Goal: Information Seeking & Learning: Learn about a topic

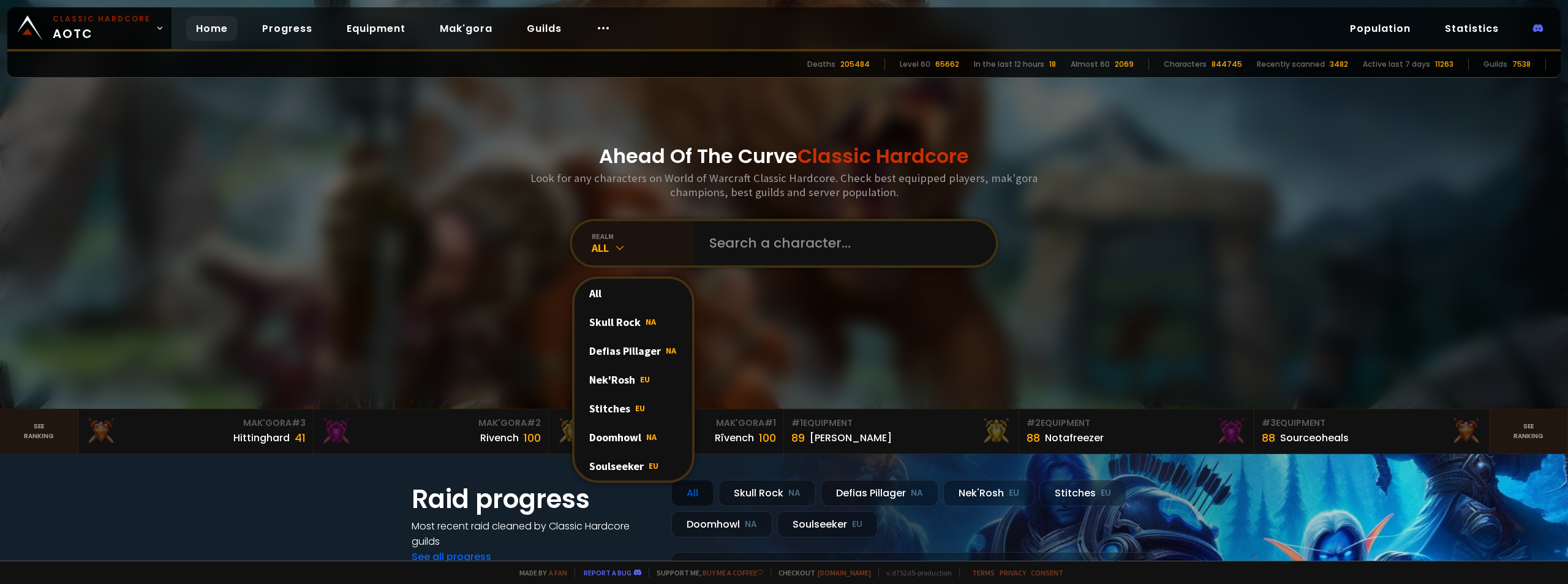
click at [589, 296] on div "All" at bounding box center [634, 293] width 118 height 29
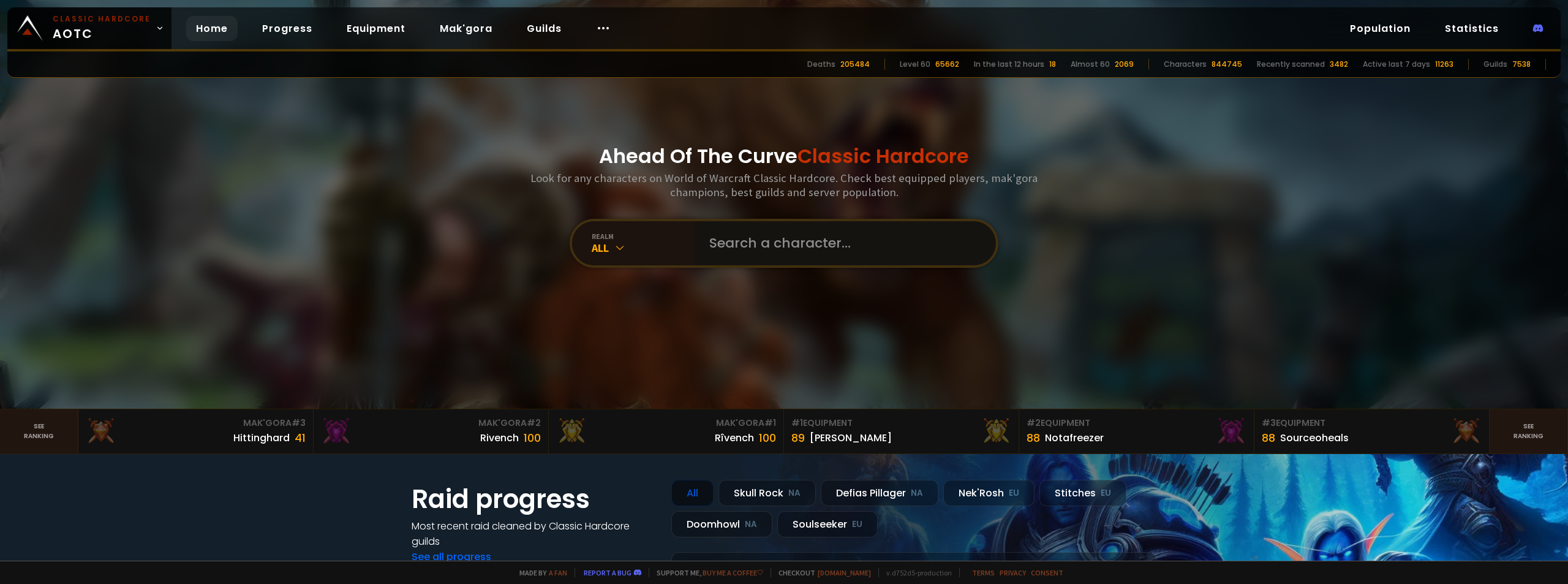
click at [861, 257] on input "text" at bounding box center [841, 243] width 279 height 44
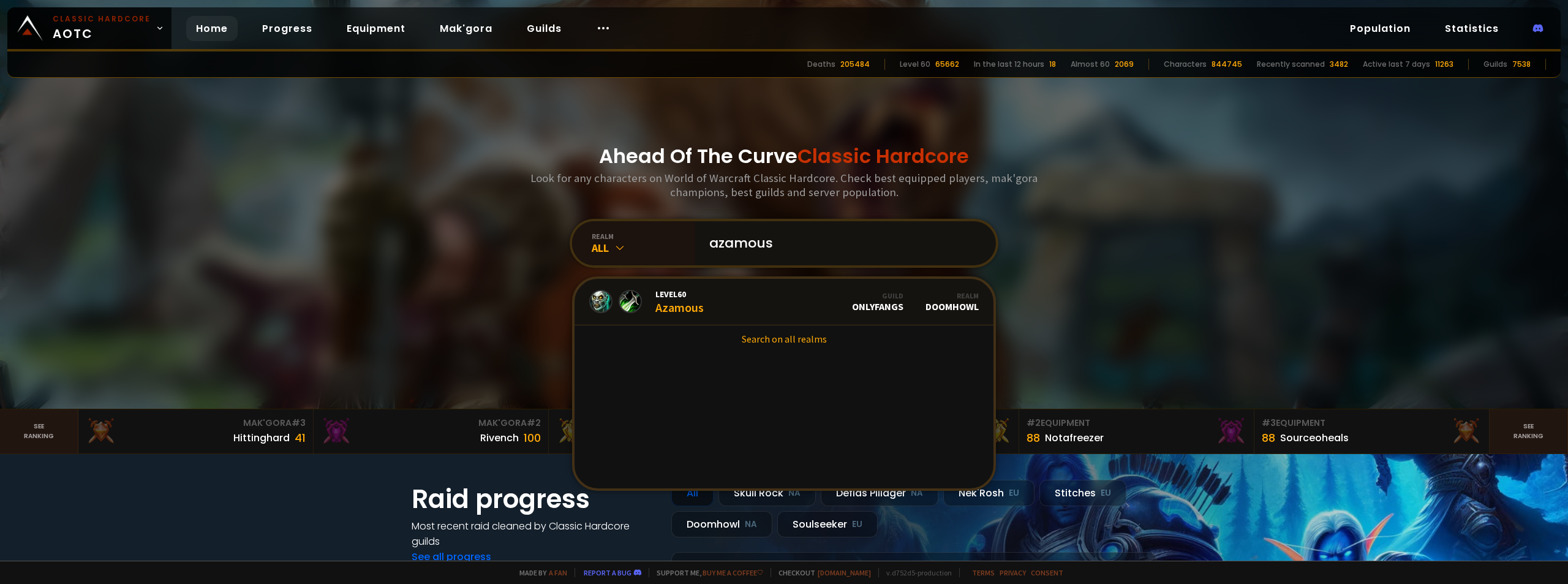
click at [766, 244] on input "azamous" at bounding box center [841, 243] width 279 height 44
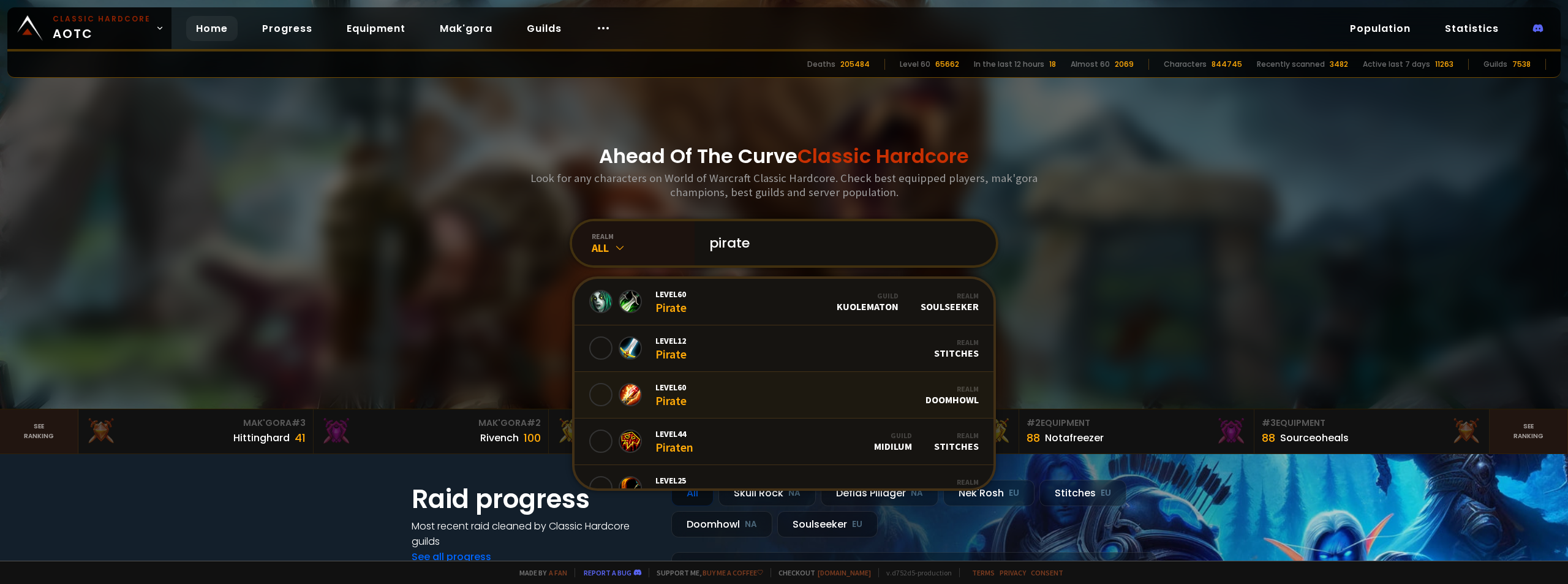
scroll to position [62, 0]
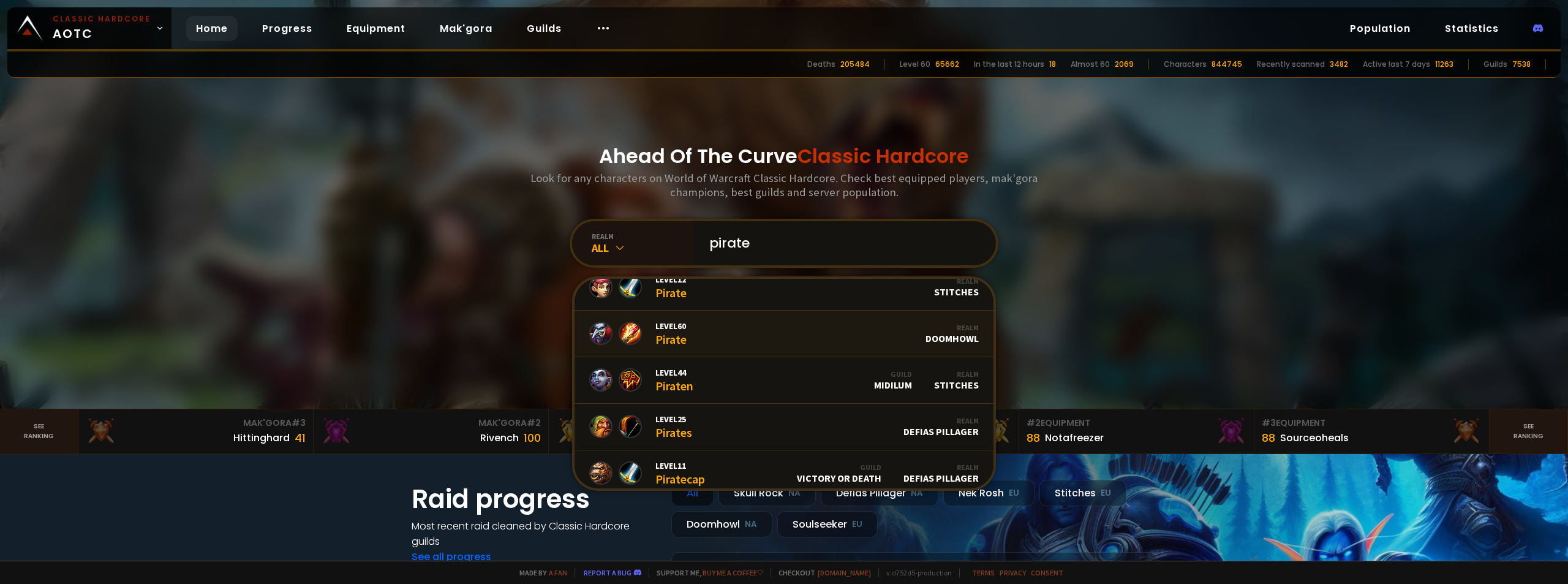
type input "pirate"
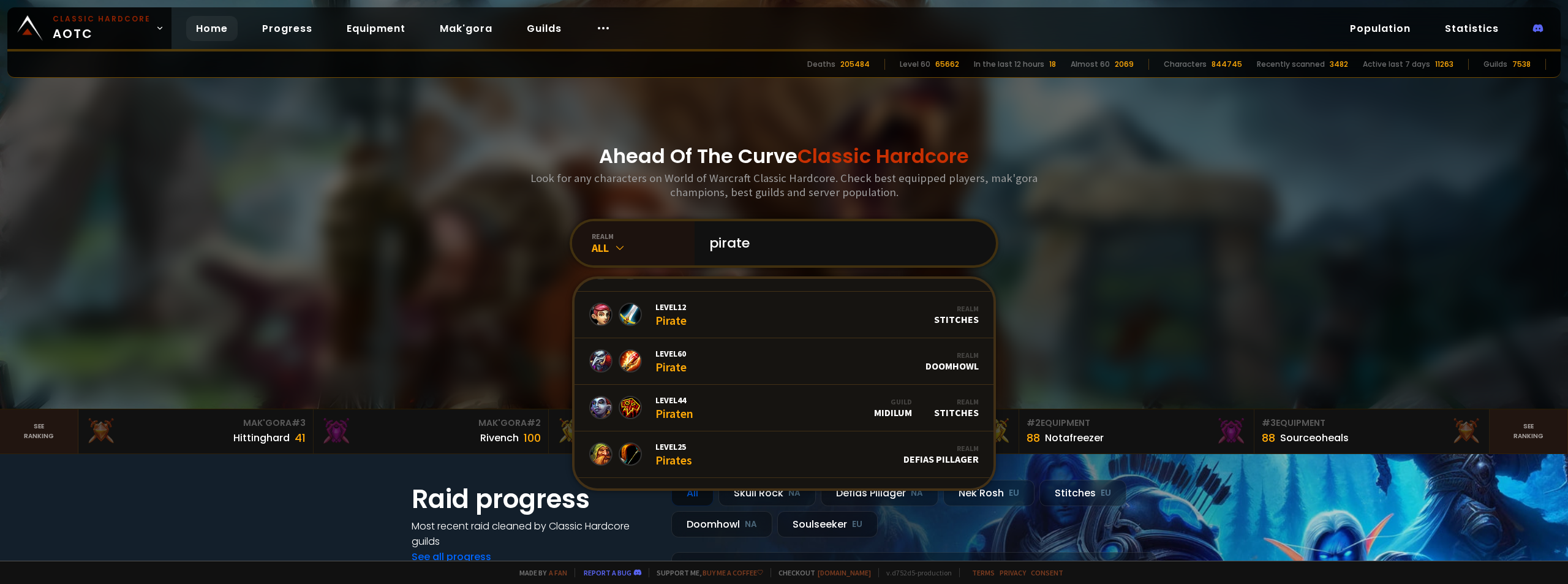
scroll to position [0, 0]
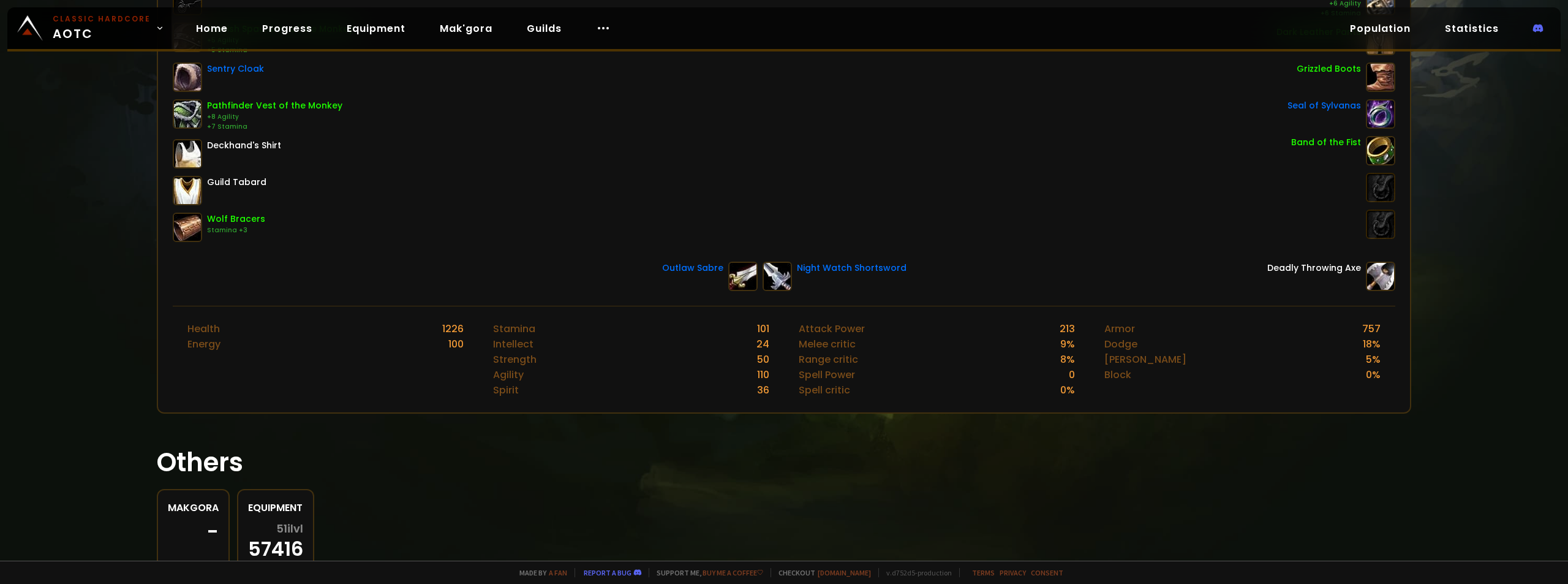
scroll to position [307, 0]
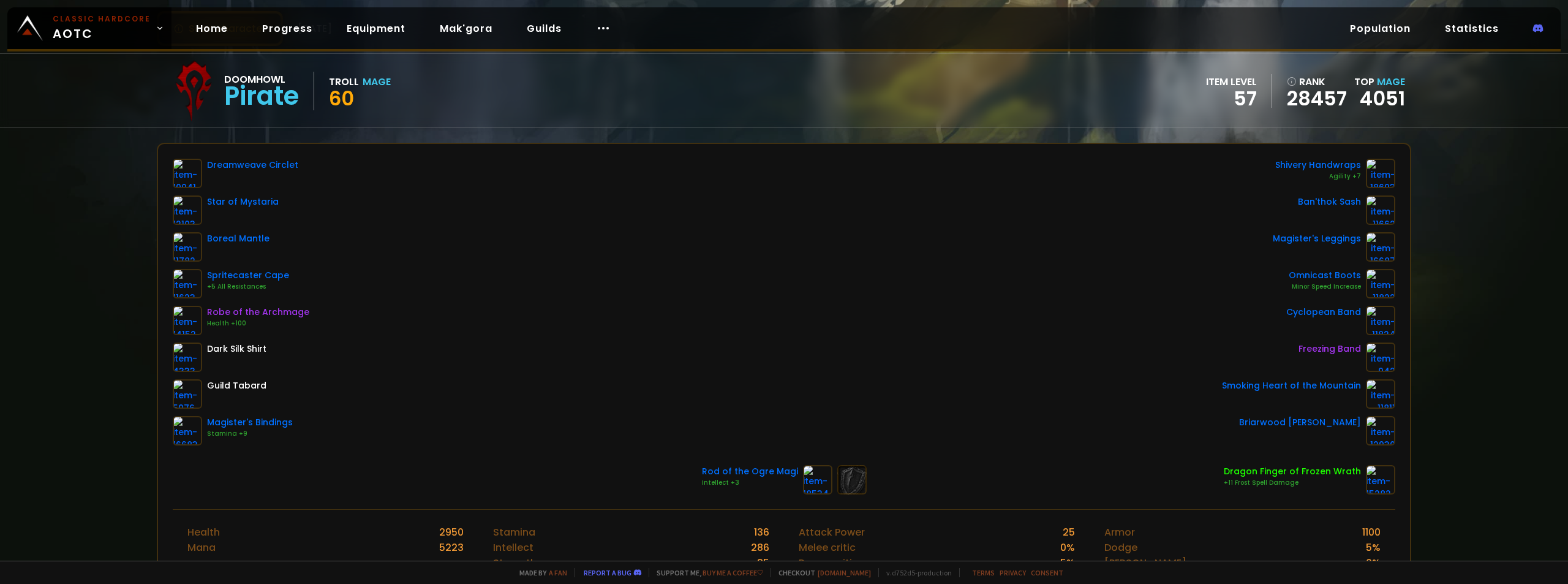
scroll to position [184, 0]
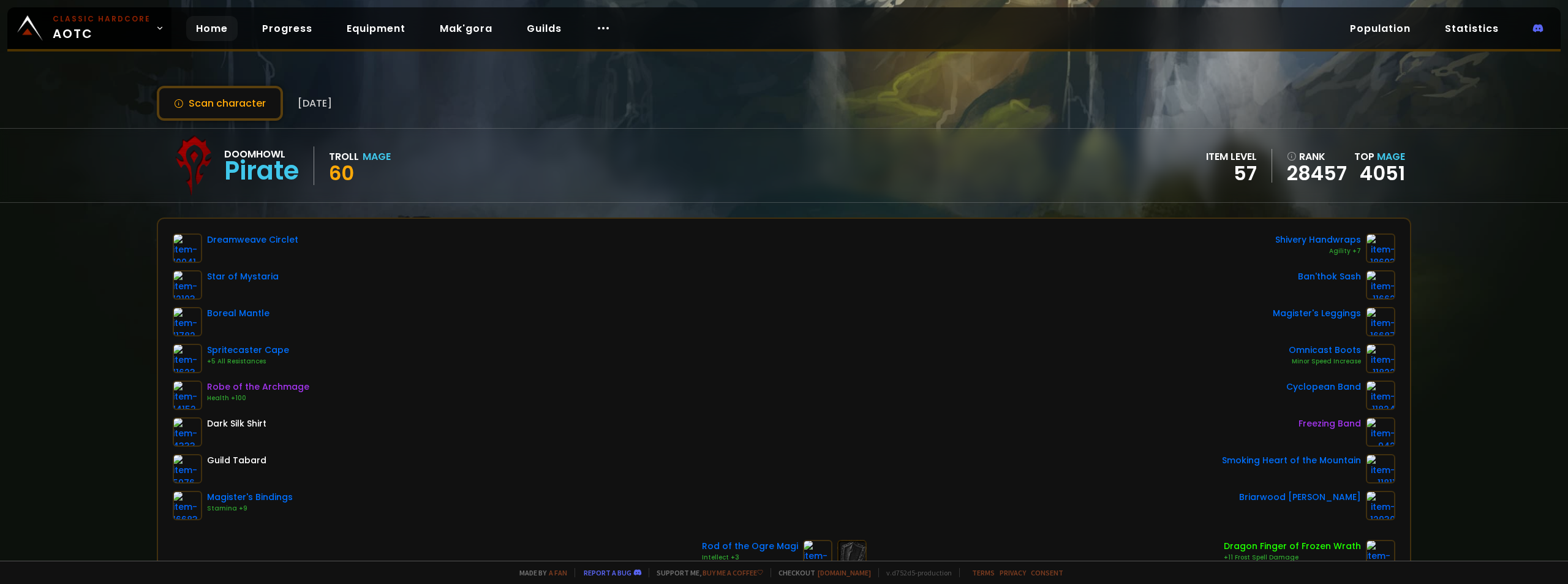
click at [194, 27] on link "Home" at bounding box center [212, 29] width 52 height 25
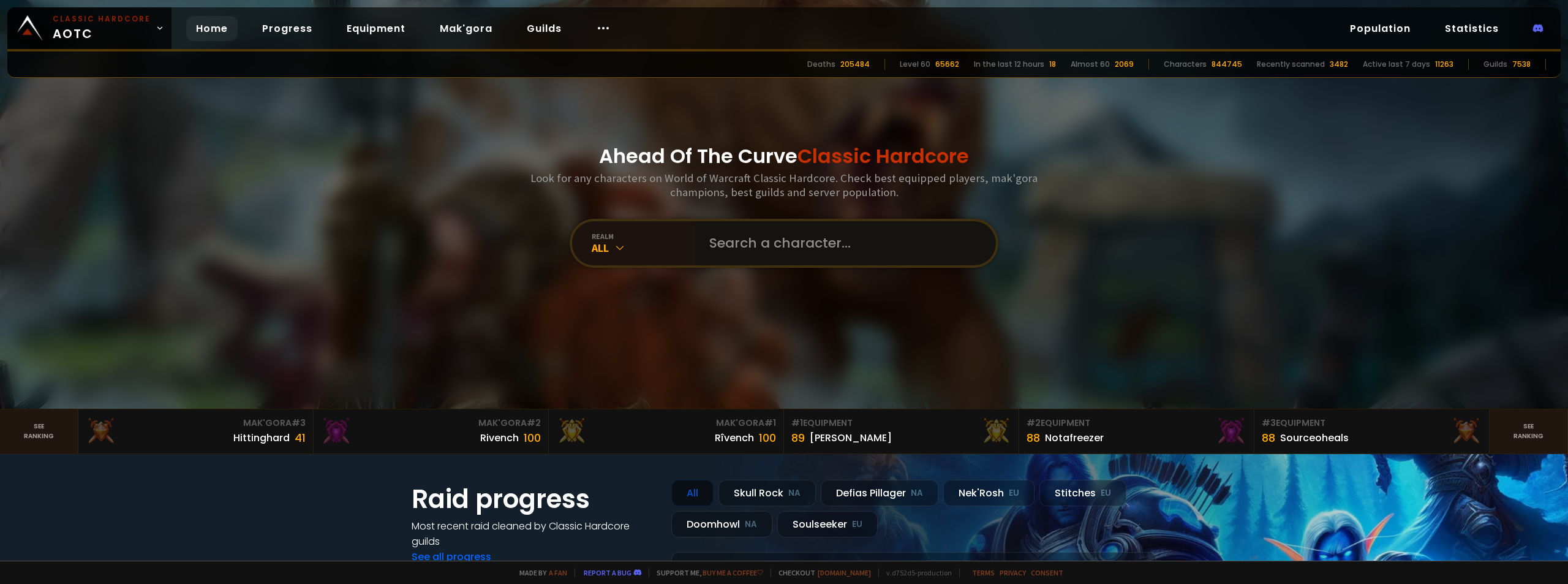
click at [718, 236] on input "text" at bounding box center [841, 243] width 279 height 44
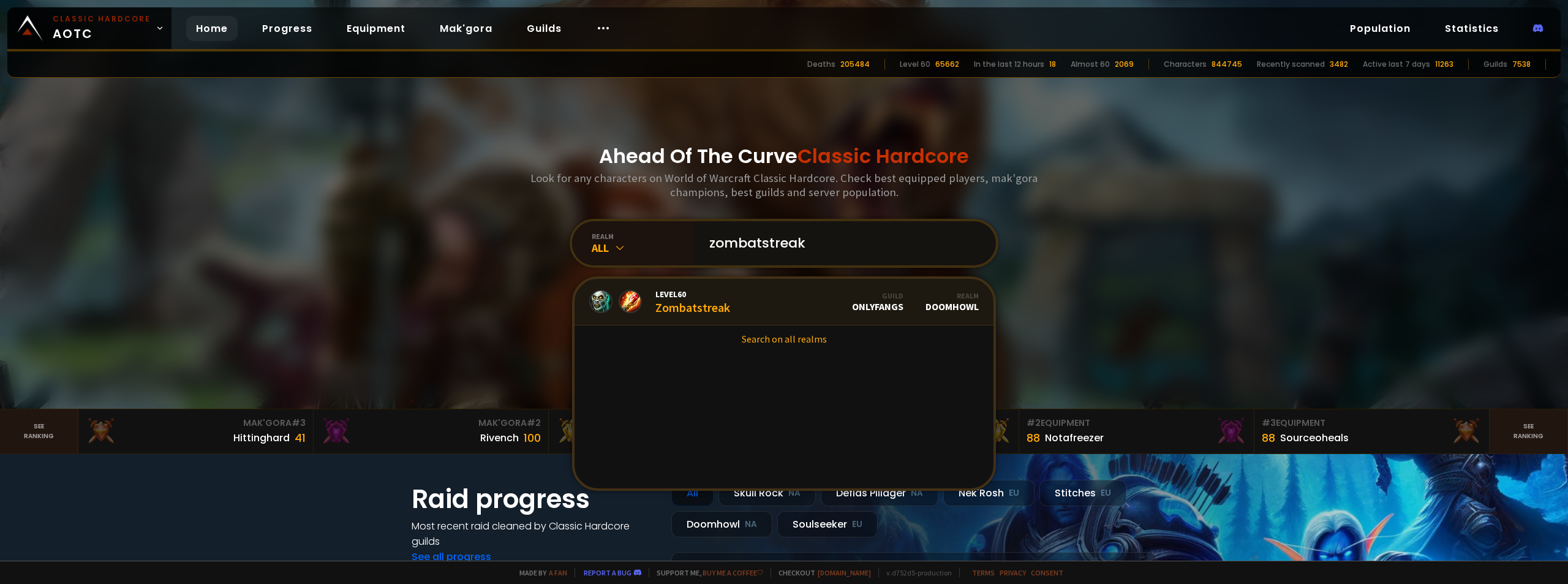
type input "zombatstreak"
click at [751, 300] on link "Level 60 Zombatstreak Guild OnlyFangs Realm Doomhowl" at bounding box center [784, 302] width 419 height 47
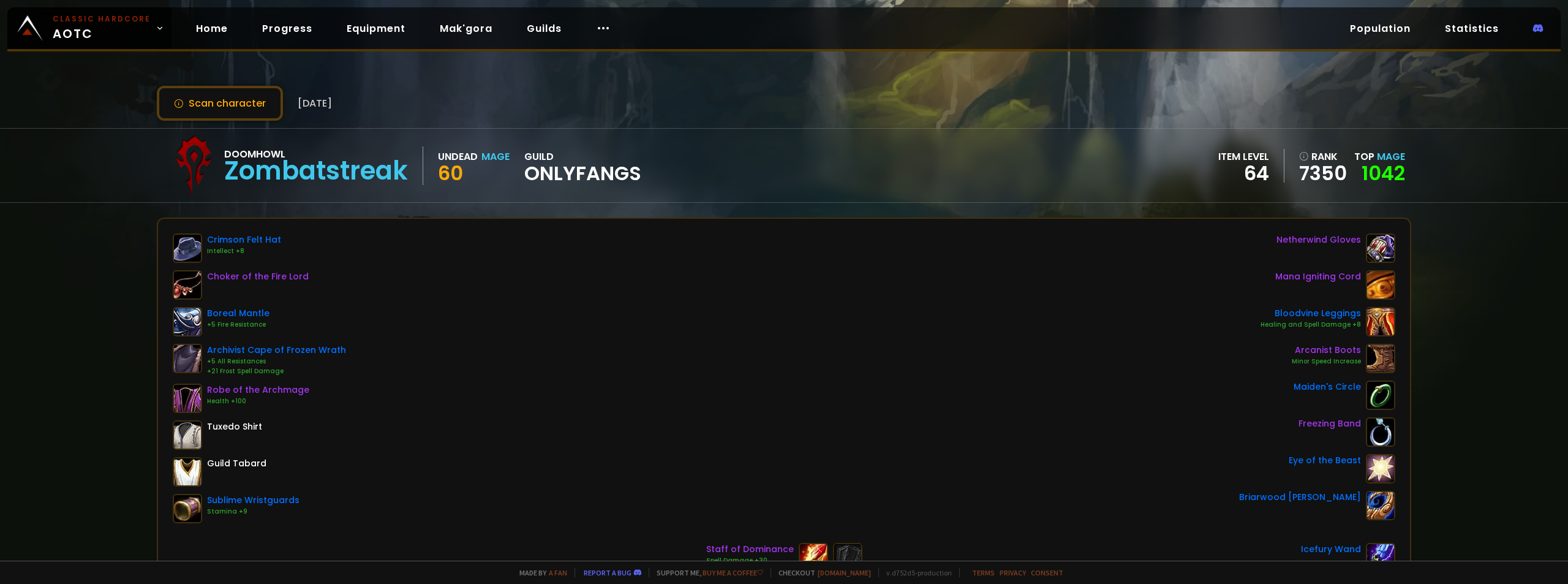
click at [1377, 158] on span "Mage" at bounding box center [1391, 157] width 28 height 14
click at [1381, 169] on link "1042" at bounding box center [1383, 173] width 43 height 27
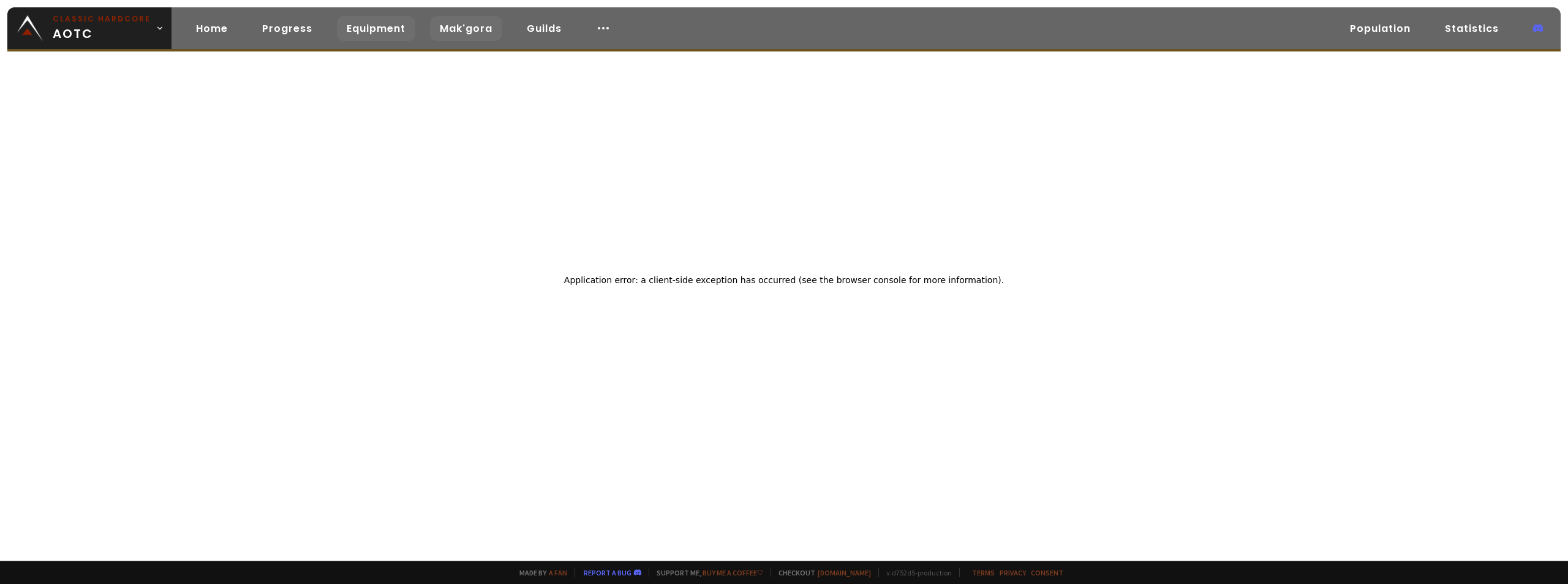
click at [433, 31] on link "Mak'gora" at bounding box center [465, 29] width 72 height 25
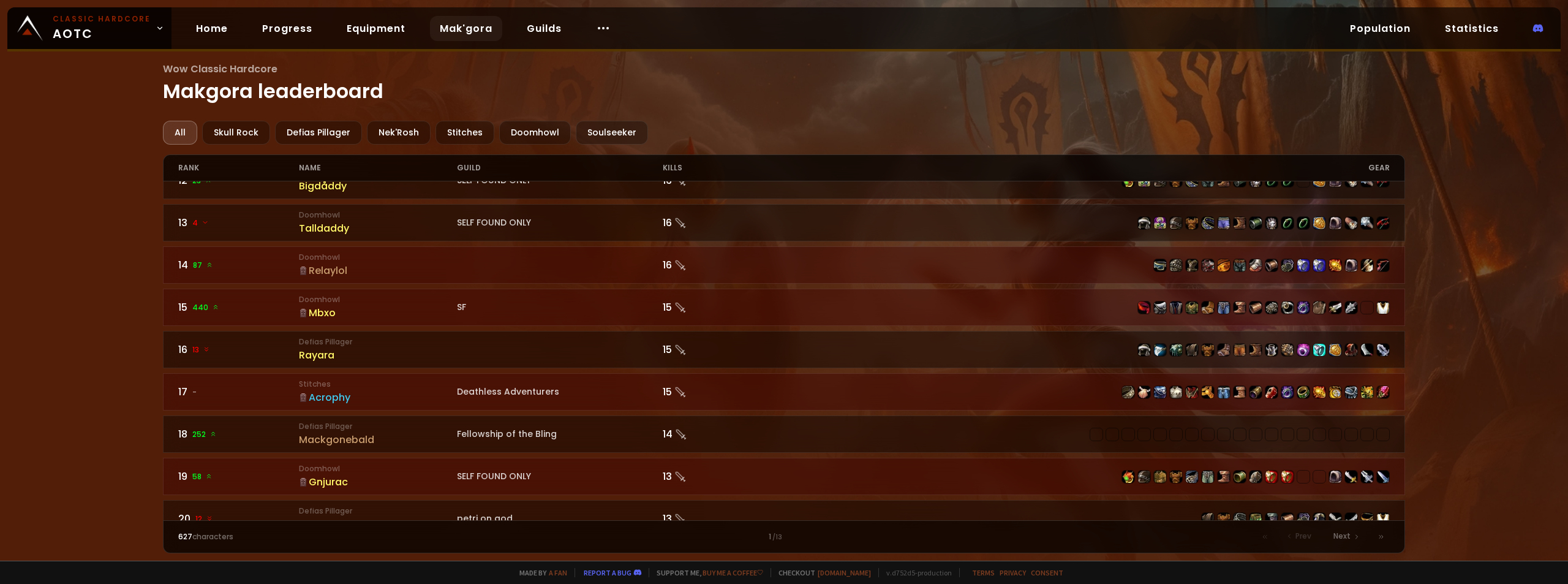
scroll to position [490, 0]
click at [293, 29] on link "Progress" at bounding box center [288, 29] width 70 height 25
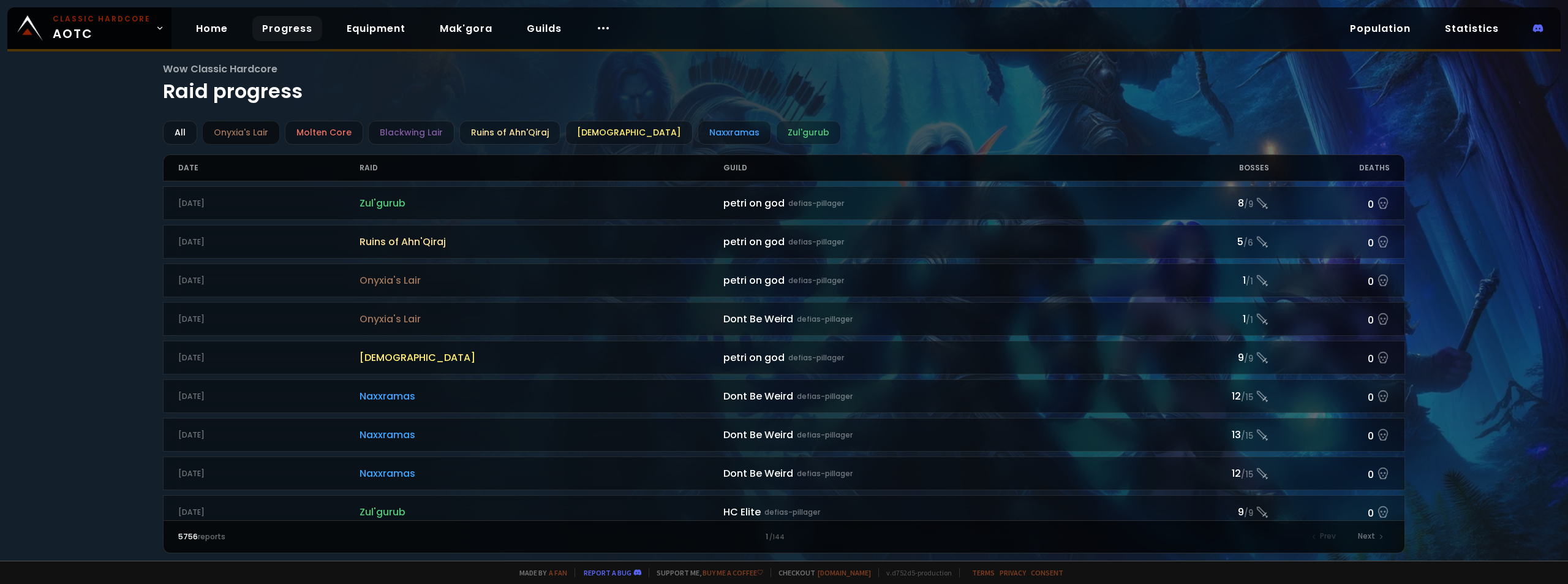
click at [229, 132] on div "Onyxia's Lair" at bounding box center [241, 132] width 78 height 24
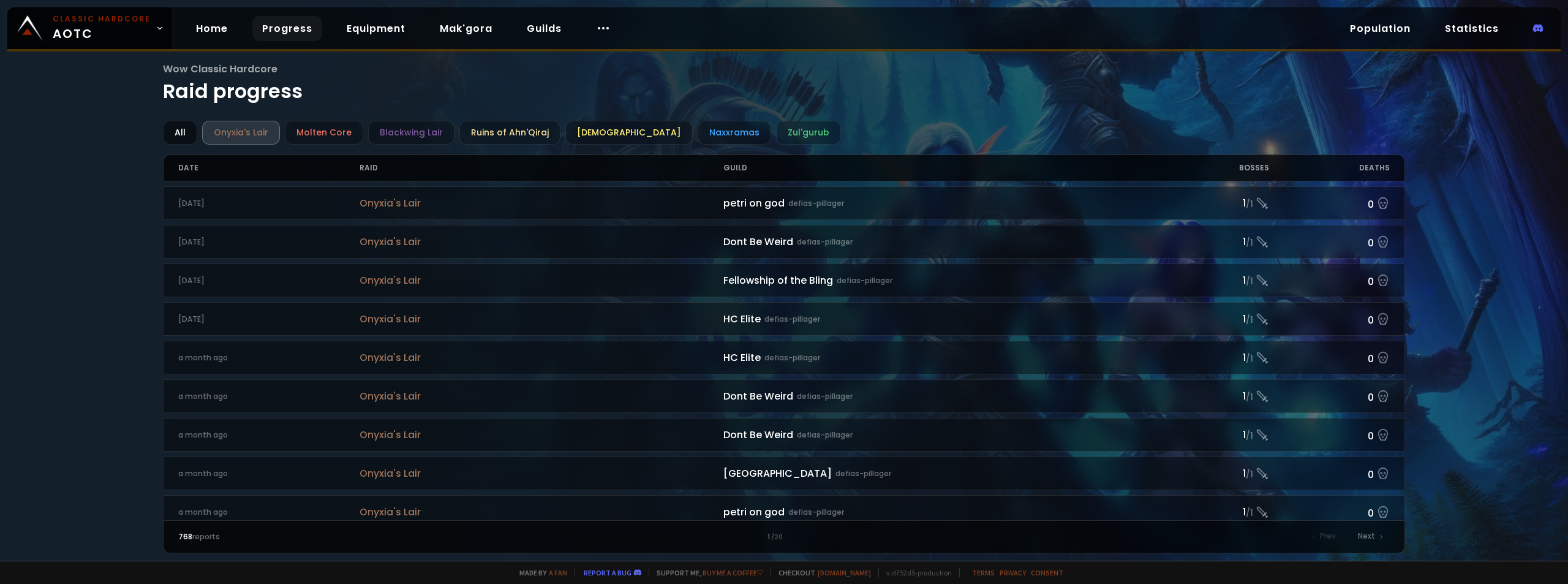
click at [185, 123] on div "All" at bounding box center [180, 132] width 34 height 24
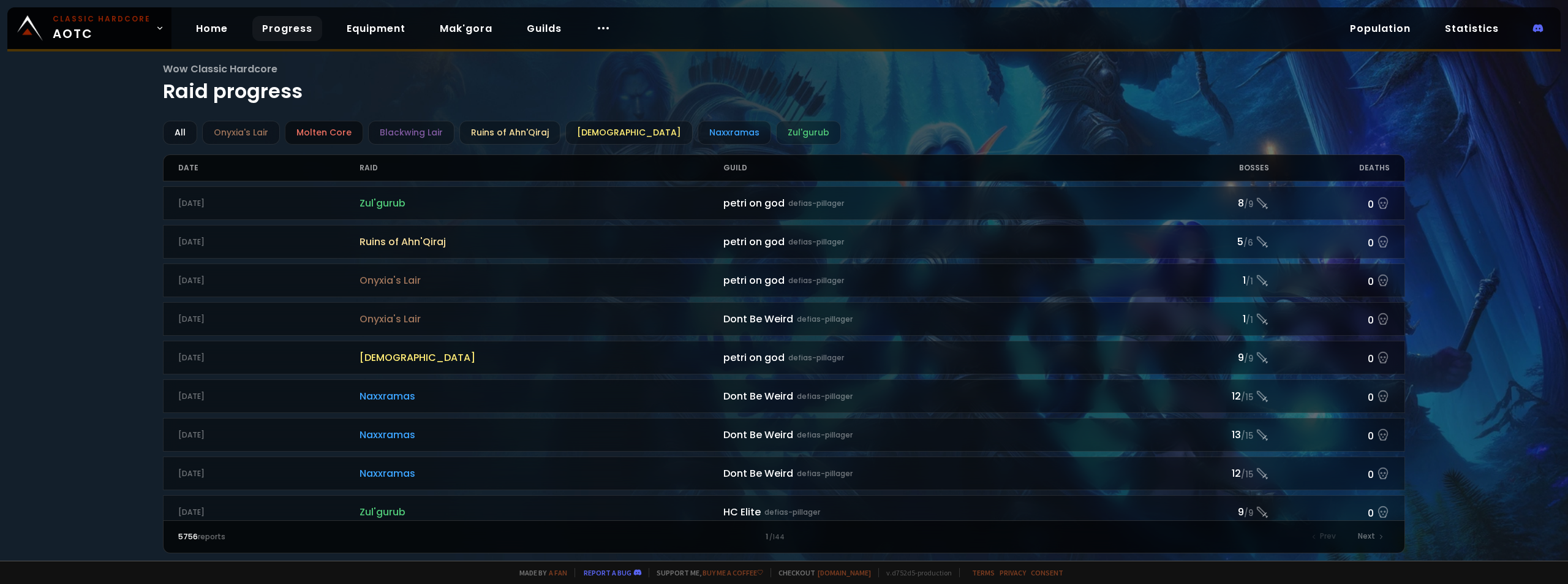
click at [335, 132] on div "Molten Core" at bounding box center [324, 132] width 78 height 24
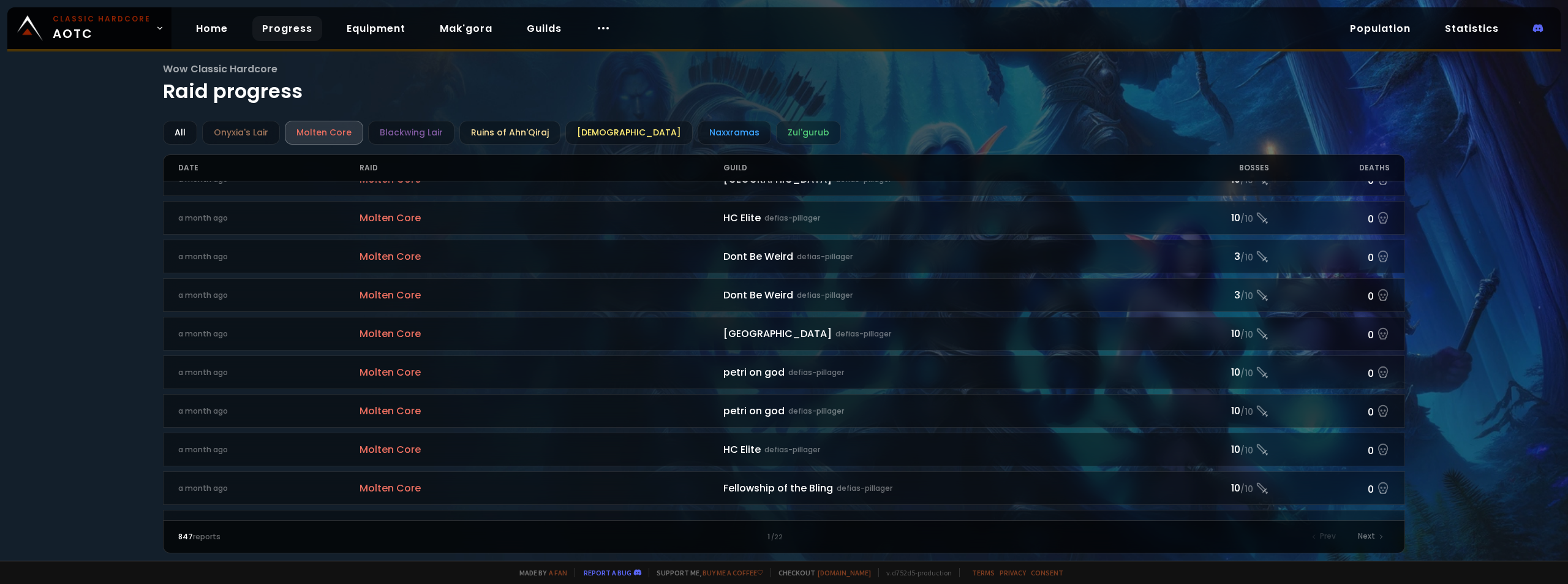
scroll to position [1210, 0]
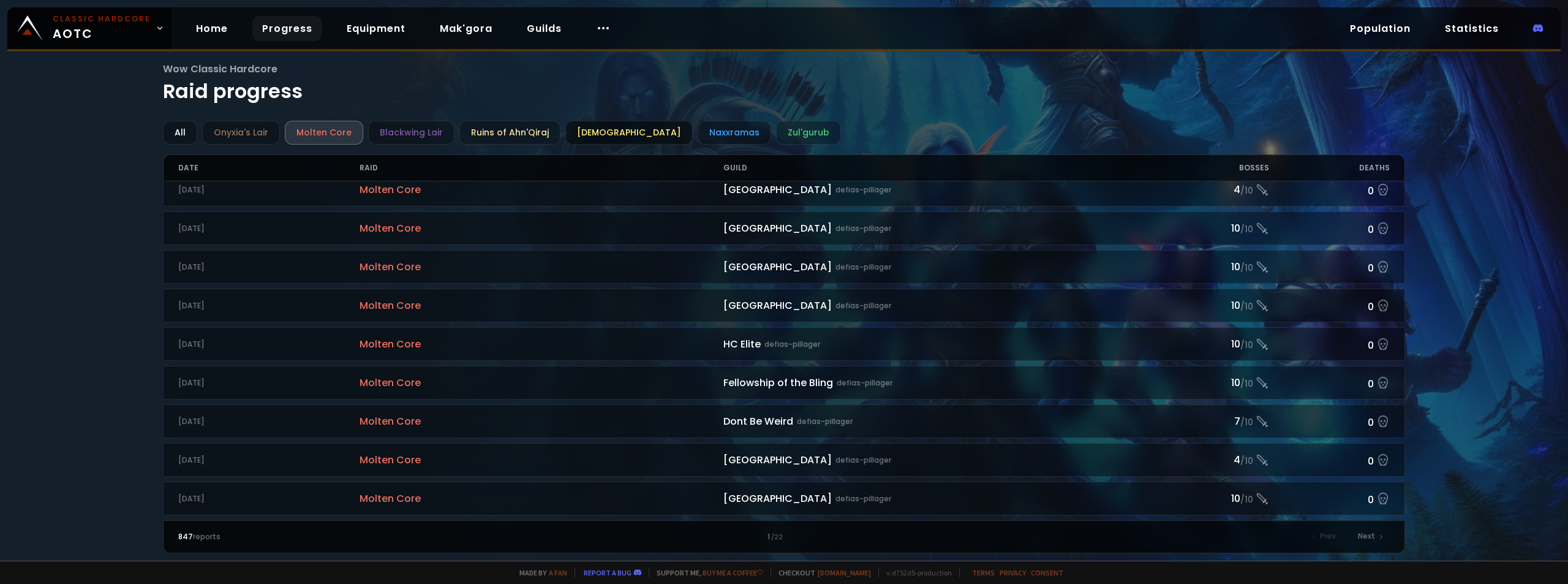
click at [584, 122] on div "Ahn'Qiraj Temple" at bounding box center [629, 132] width 127 height 24
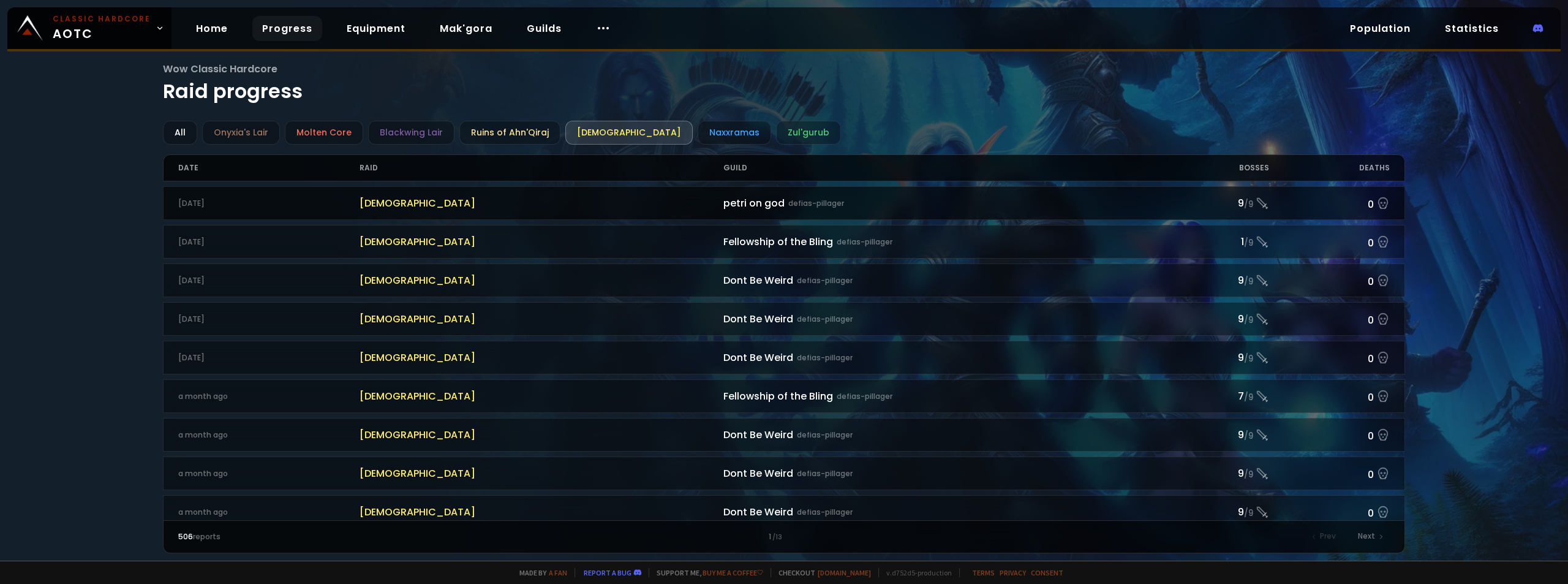
click at [1042, 196] on div "petri on god defias-pillager" at bounding box center [935, 203] width 424 height 15
click at [724, 202] on div "petri on god defias-pillager" at bounding box center [935, 203] width 424 height 15
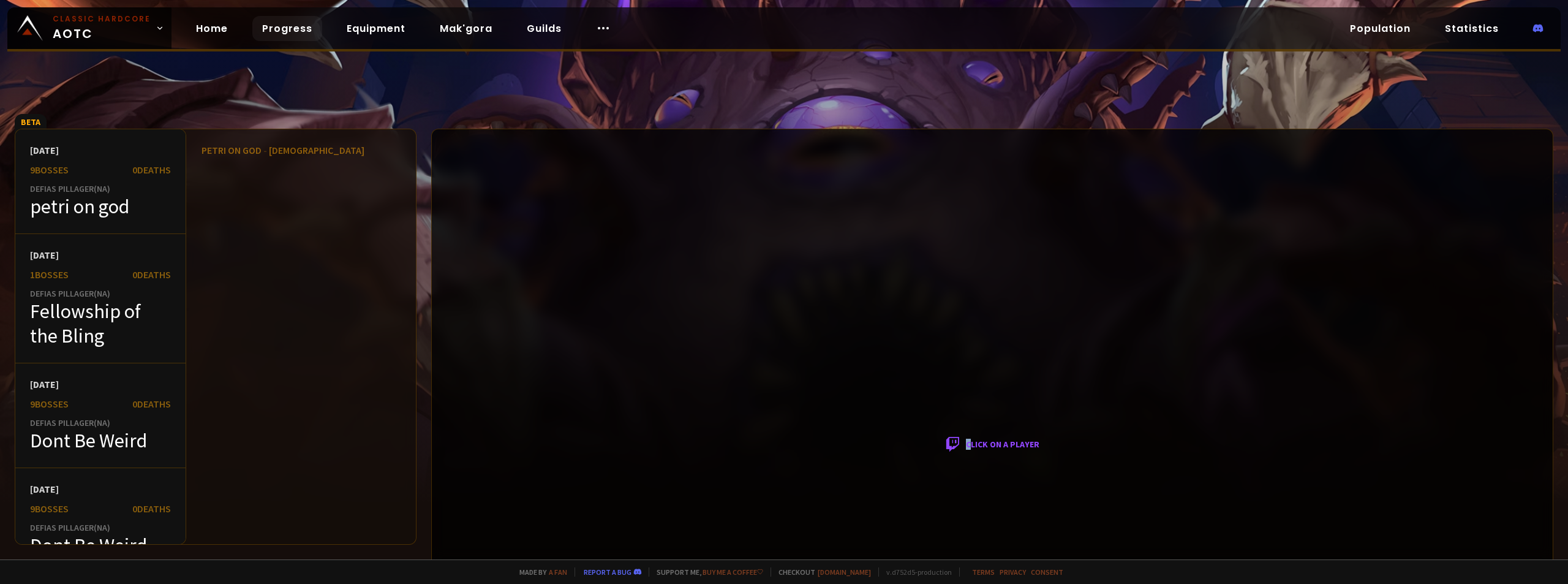
click at [965, 444] on div "Click on a player" at bounding box center [992, 445] width 1122 height 632
click at [946, 394] on div "Click on a player" at bounding box center [992, 445] width 1122 height 632
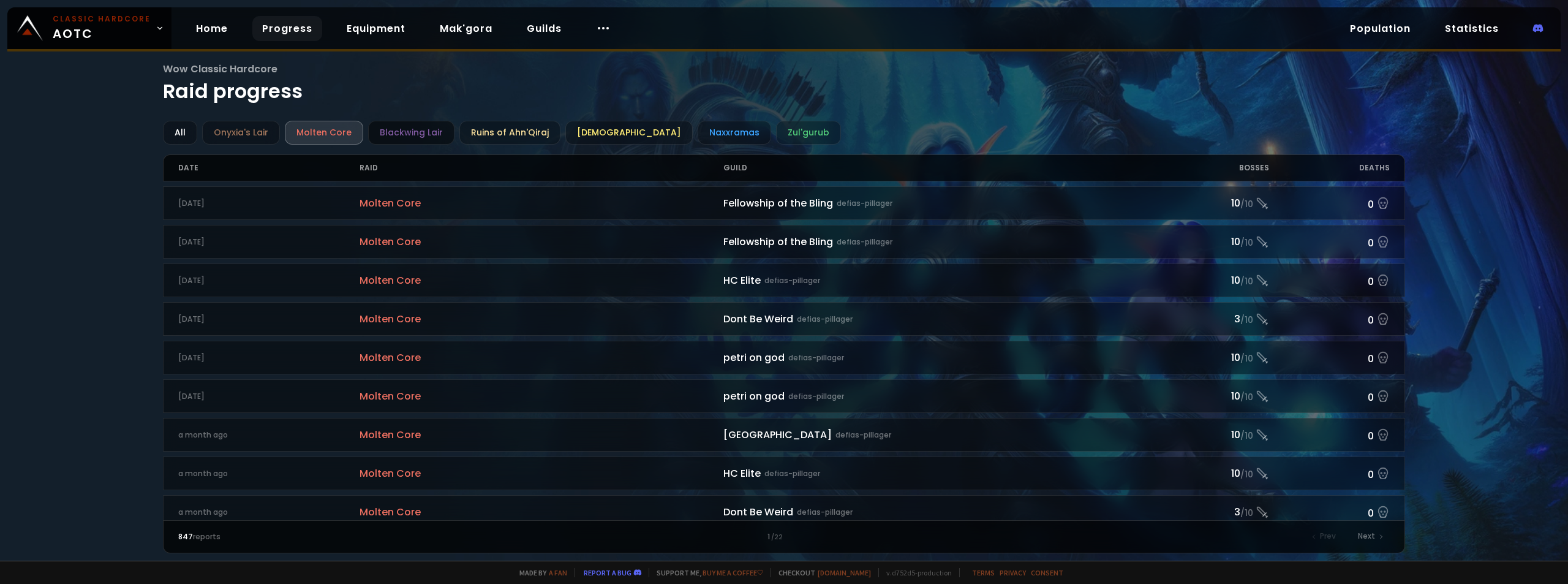
click at [437, 127] on div "Blackwing Lair" at bounding box center [411, 132] width 86 height 24
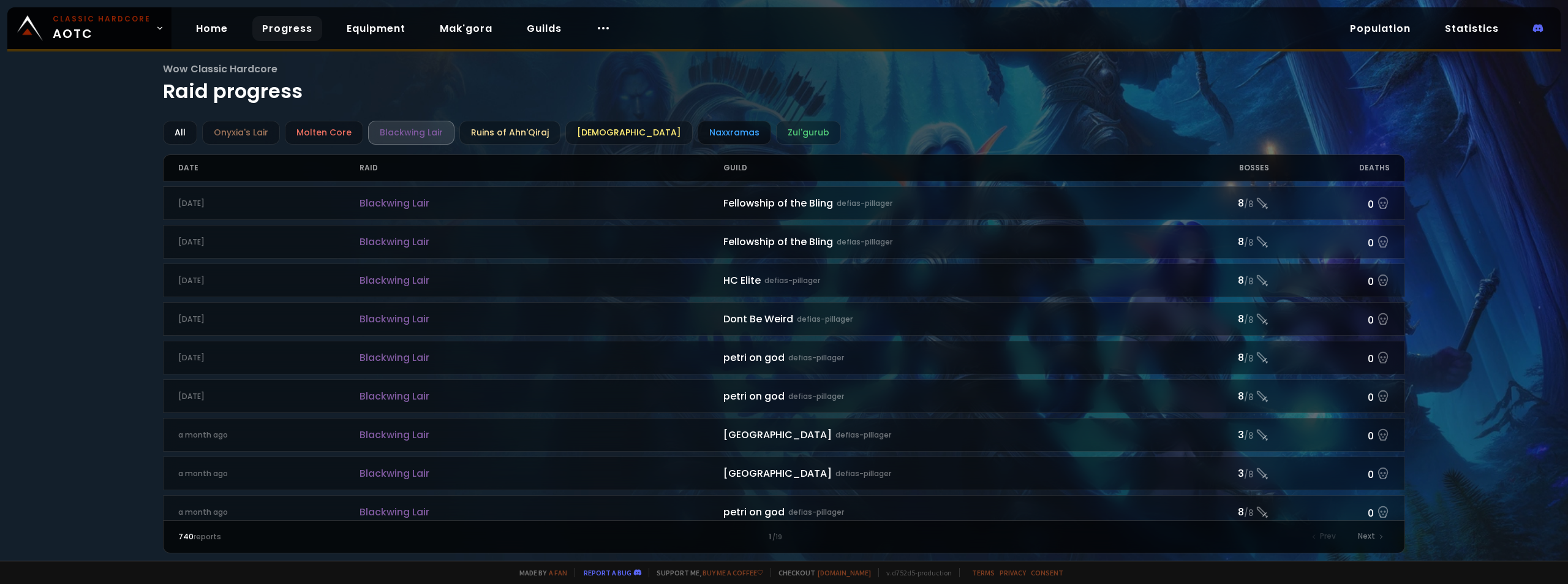
click at [723, 130] on div "Naxxramas" at bounding box center [734, 132] width 74 height 24
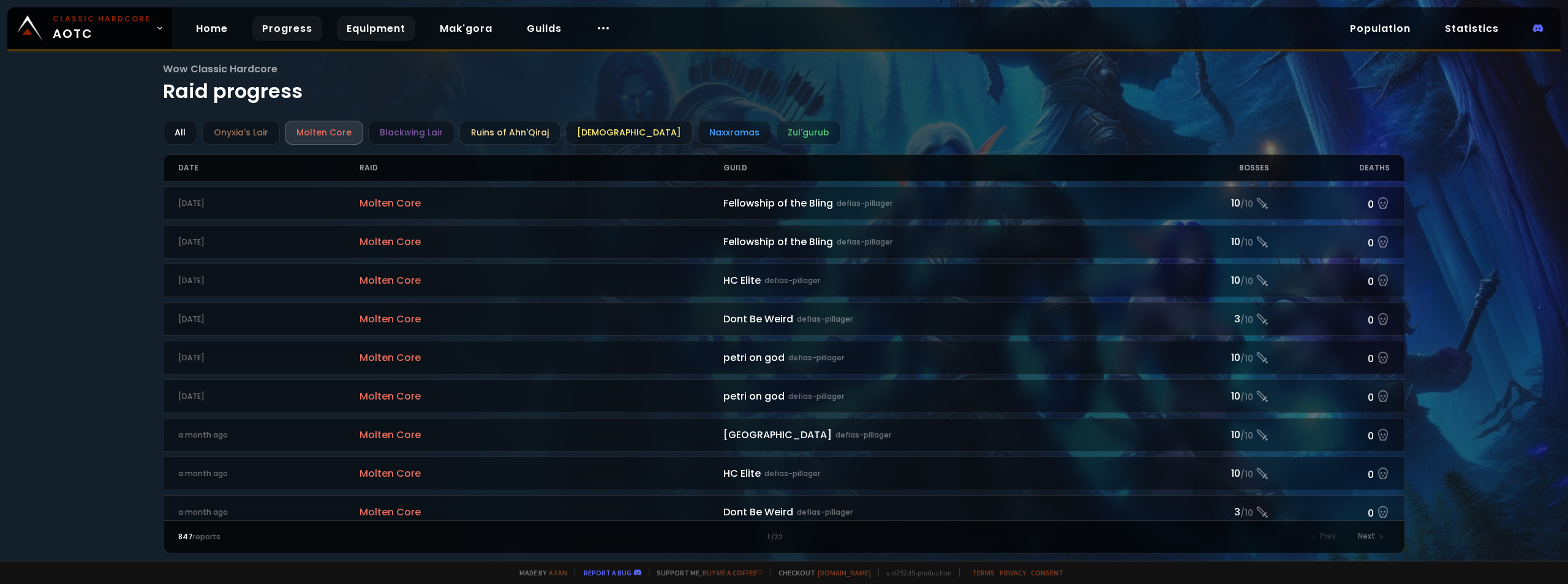
click at [358, 27] on link "Equipment" at bounding box center [376, 29] width 78 height 25
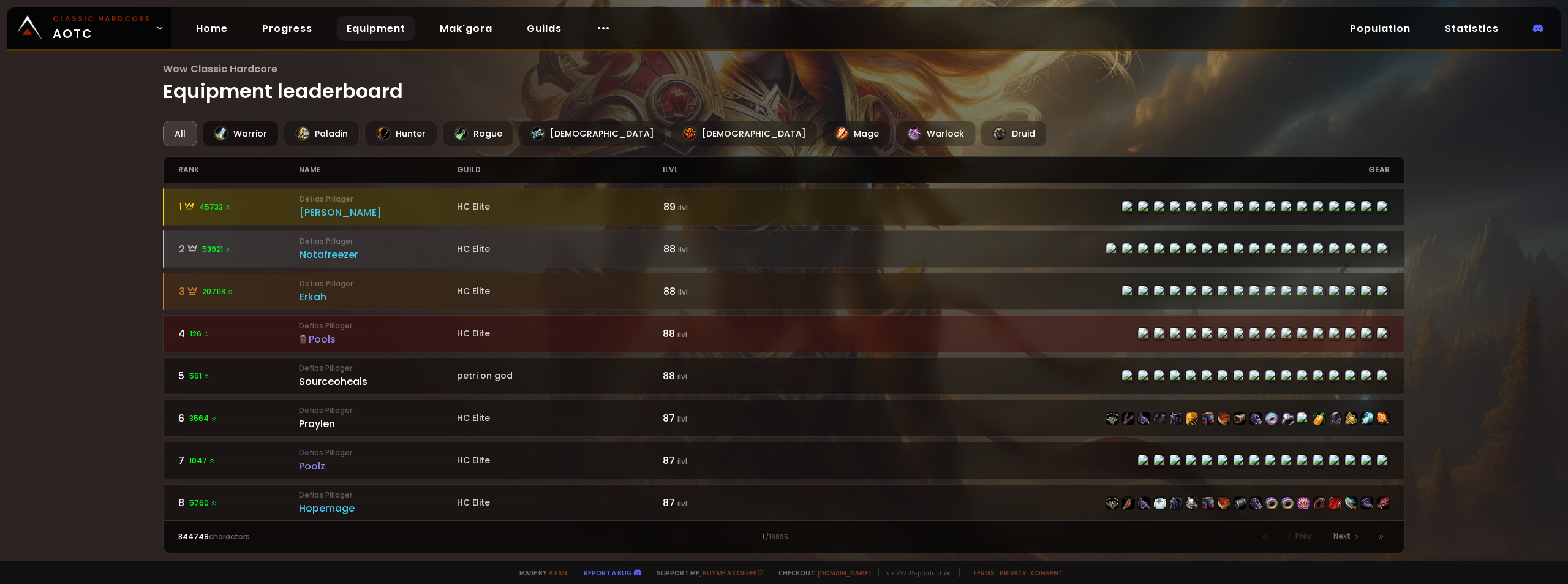
click at [251, 130] on div "Warrior" at bounding box center [240, 133] width 76 height 26
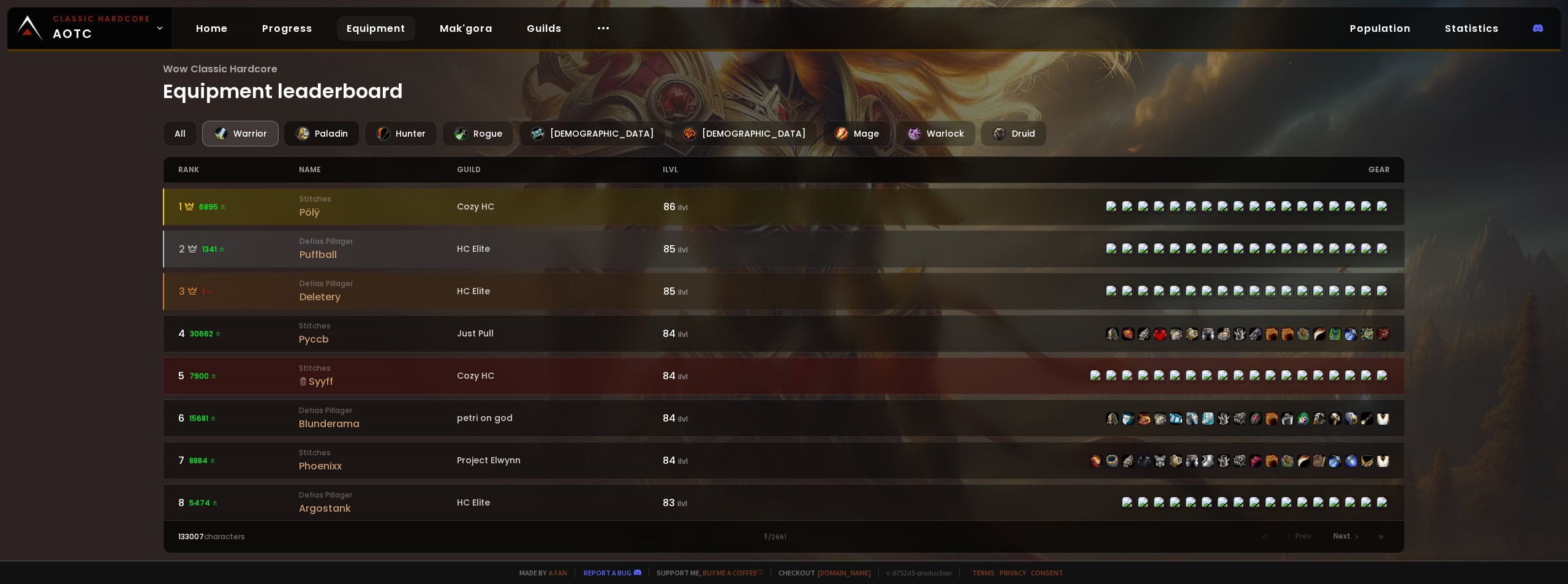
click at [335, 138] on div "Paladin" at bounding box center [321, 133] width 76 height 26
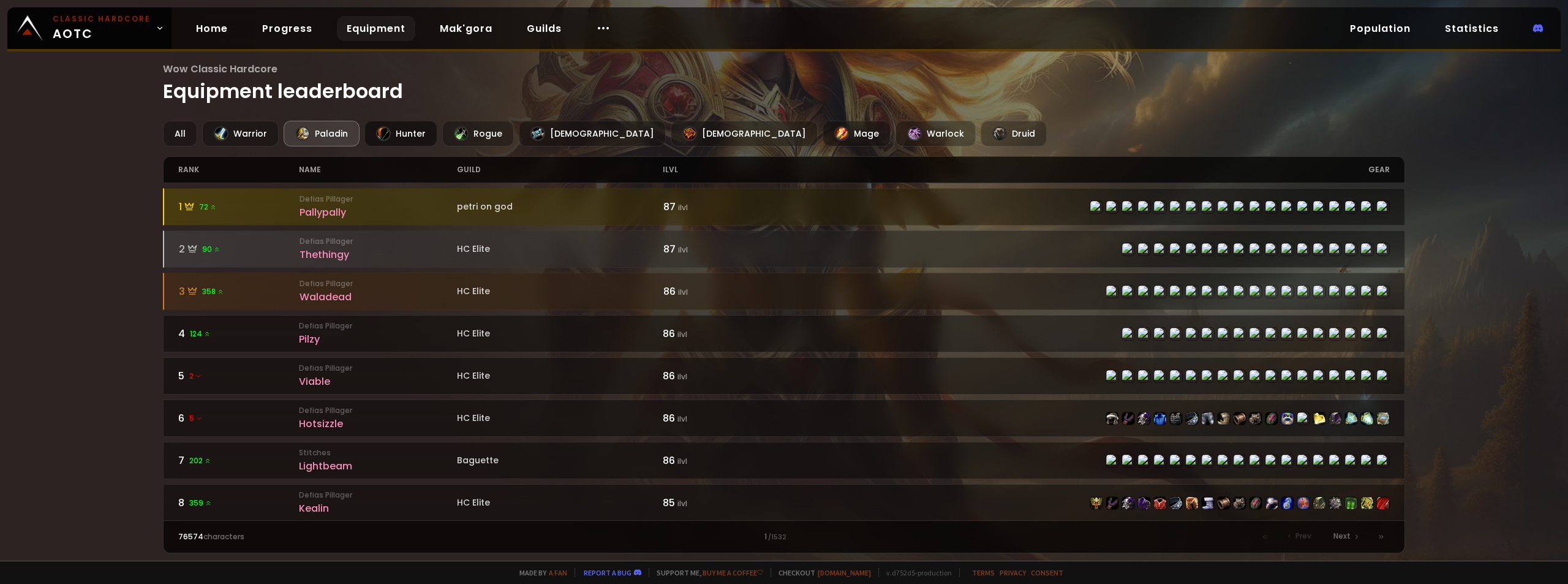
click at [416, 134] on div "Hunter" at bounding box center [401, 133] width 73 height 26
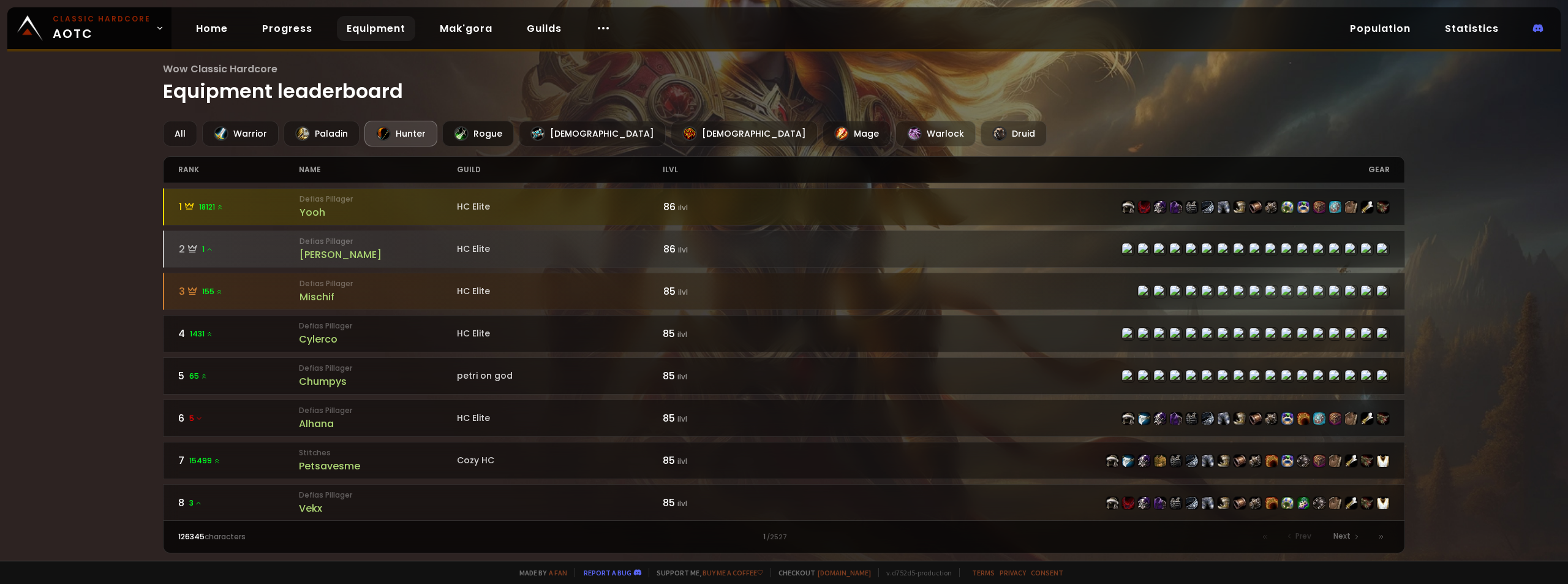
click at [477, 127] on div "Rogue" at bounding box center [478, 133] width 71 height 26
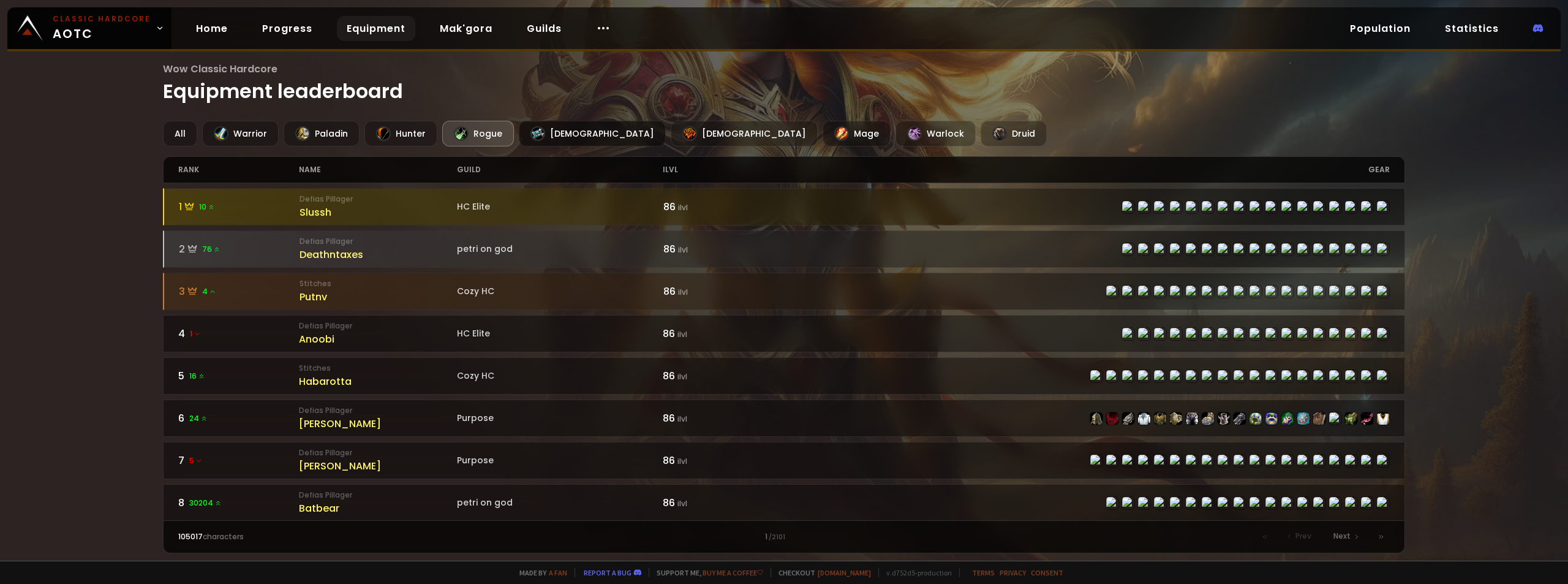
click at [539, 131] on div at bounding box center [538, 133] width 15 height 15
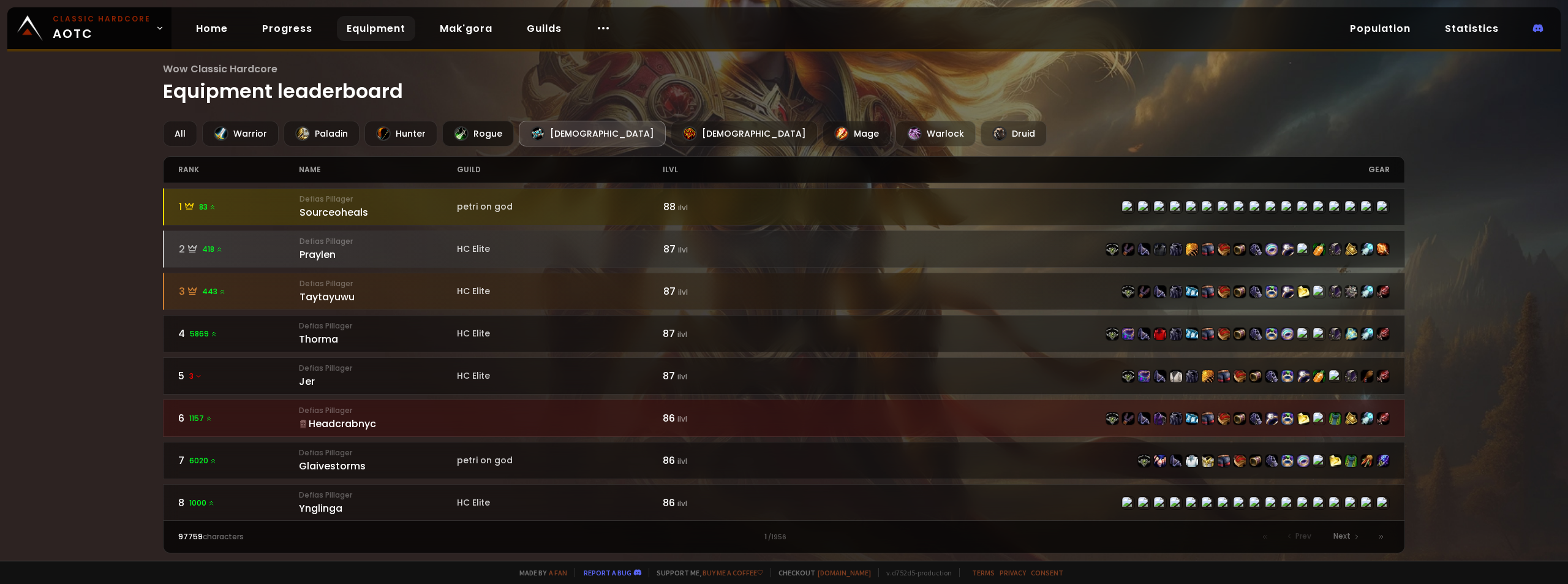
click at [487, 144] on div "Rogue" at bounding box center [478, 133] width 71 height 26
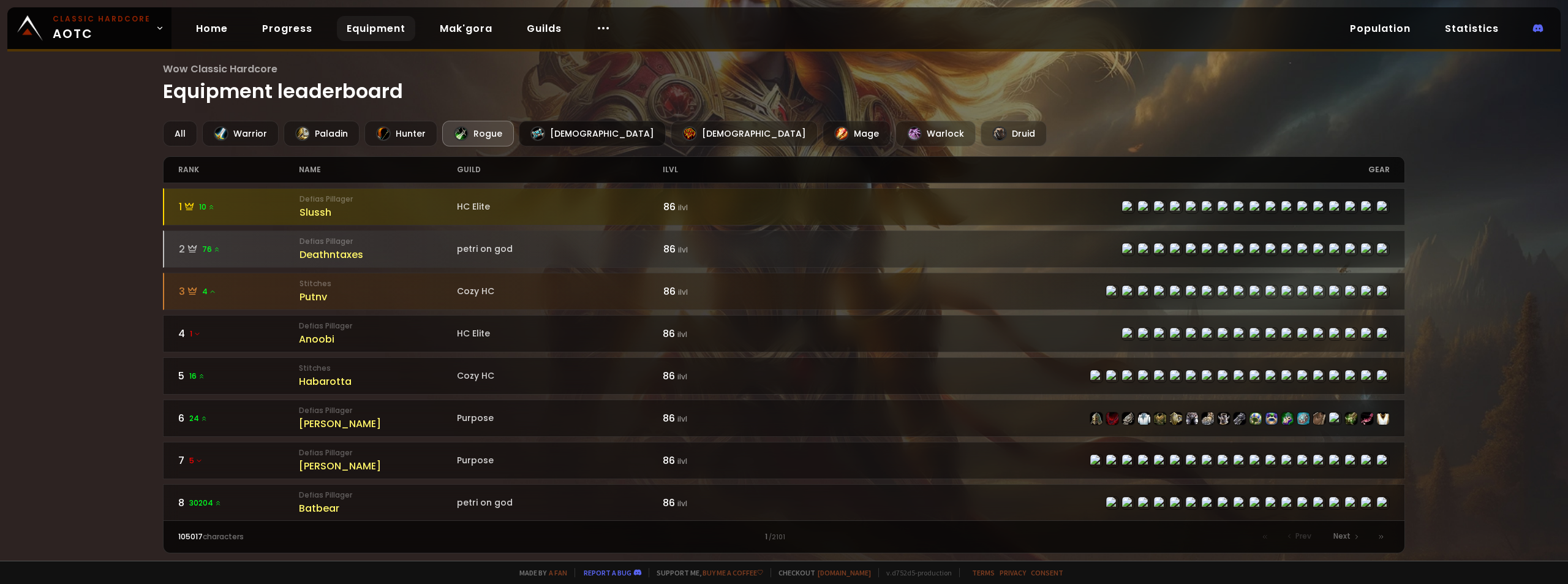
click at [570, 122] on div "Priest" at bounding box center [592, 133] width 147 height 26
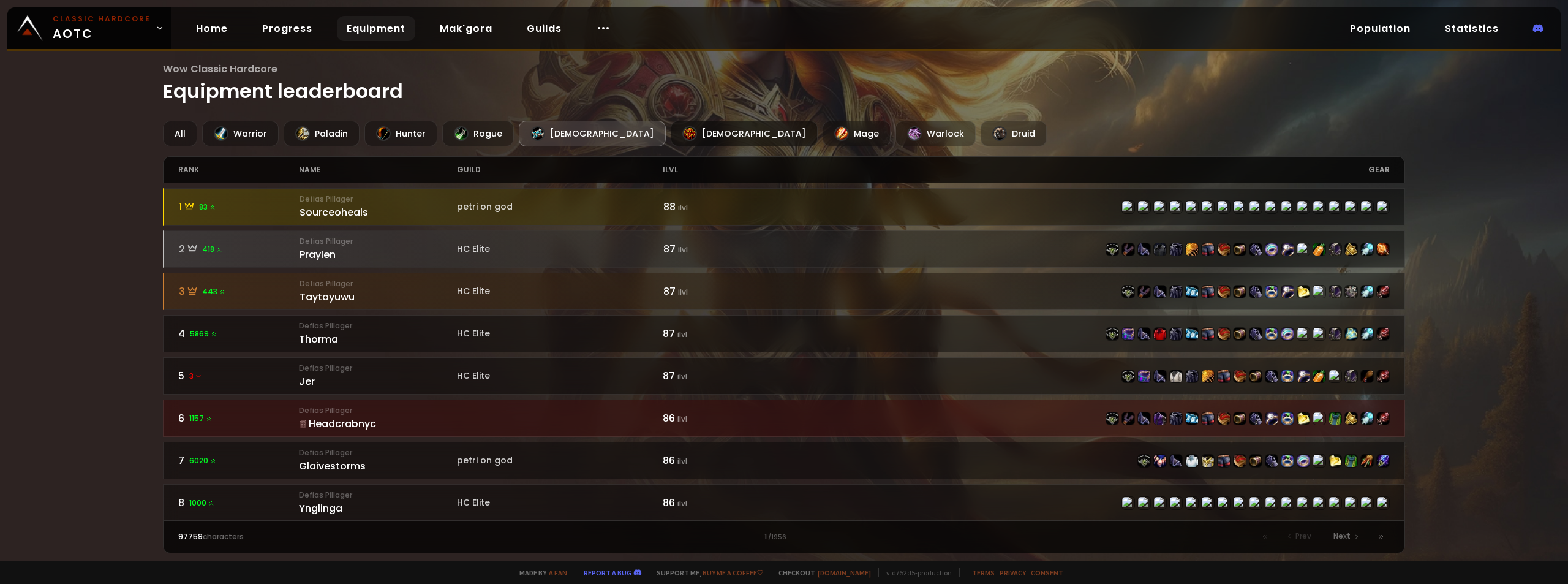
click at [671, 139] on div "Shaman" at bounding box center [744, 133] width 147 height 26
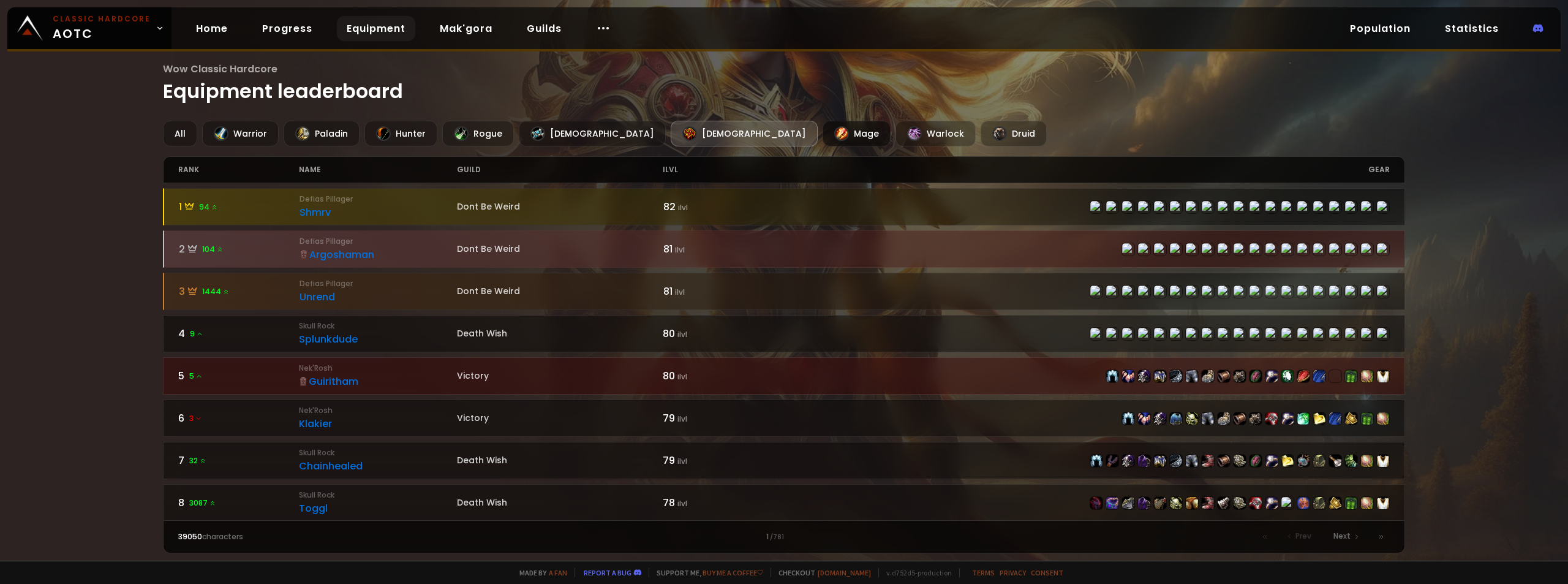
click at [834, 138] on div at bounding box center [841, 133] width 15 height 15
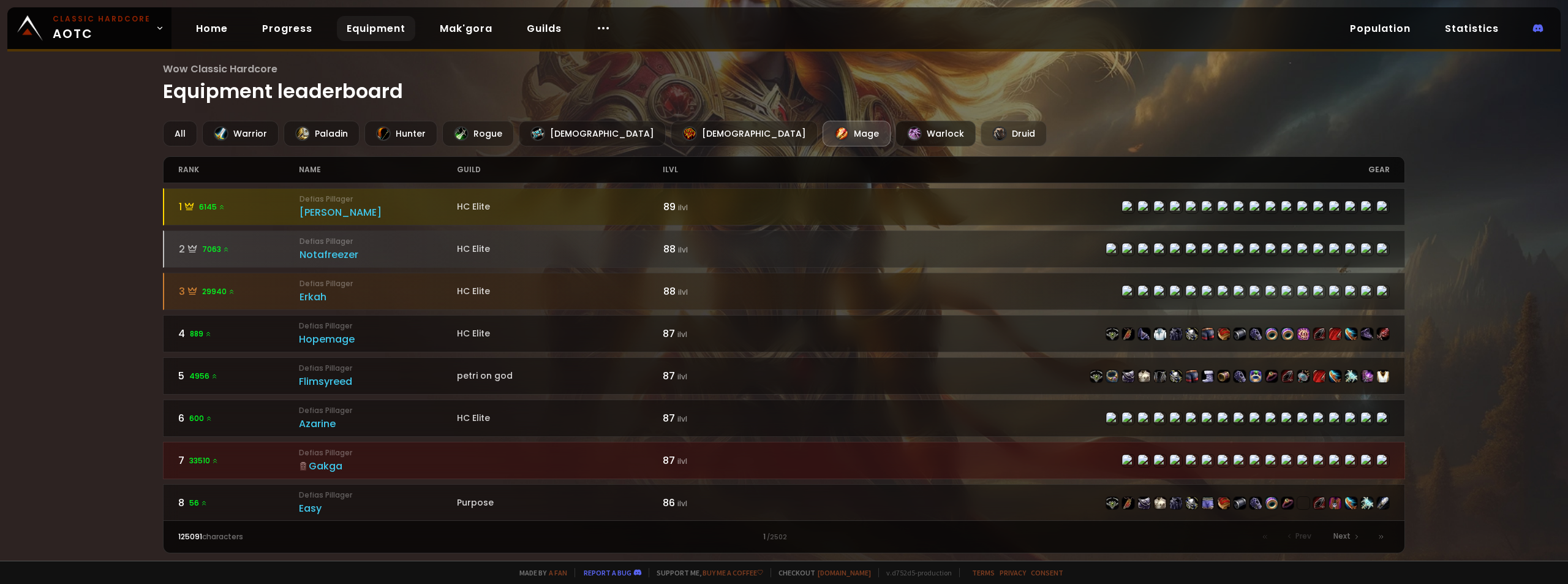
click at [895, 137] on div "Warlock" at bounding box center [935, 133] width 80 height 26
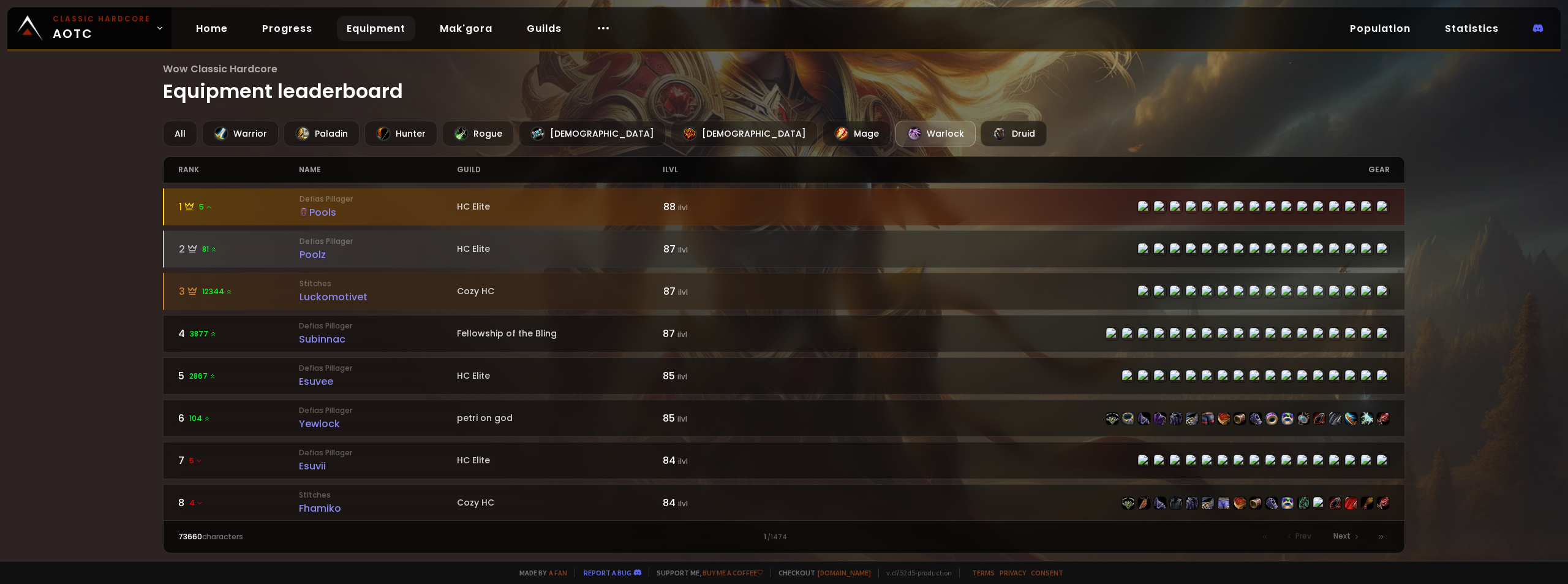
click at [981, 134] on div "Druid" at bounding box center [1014, 133] width 66 height 26
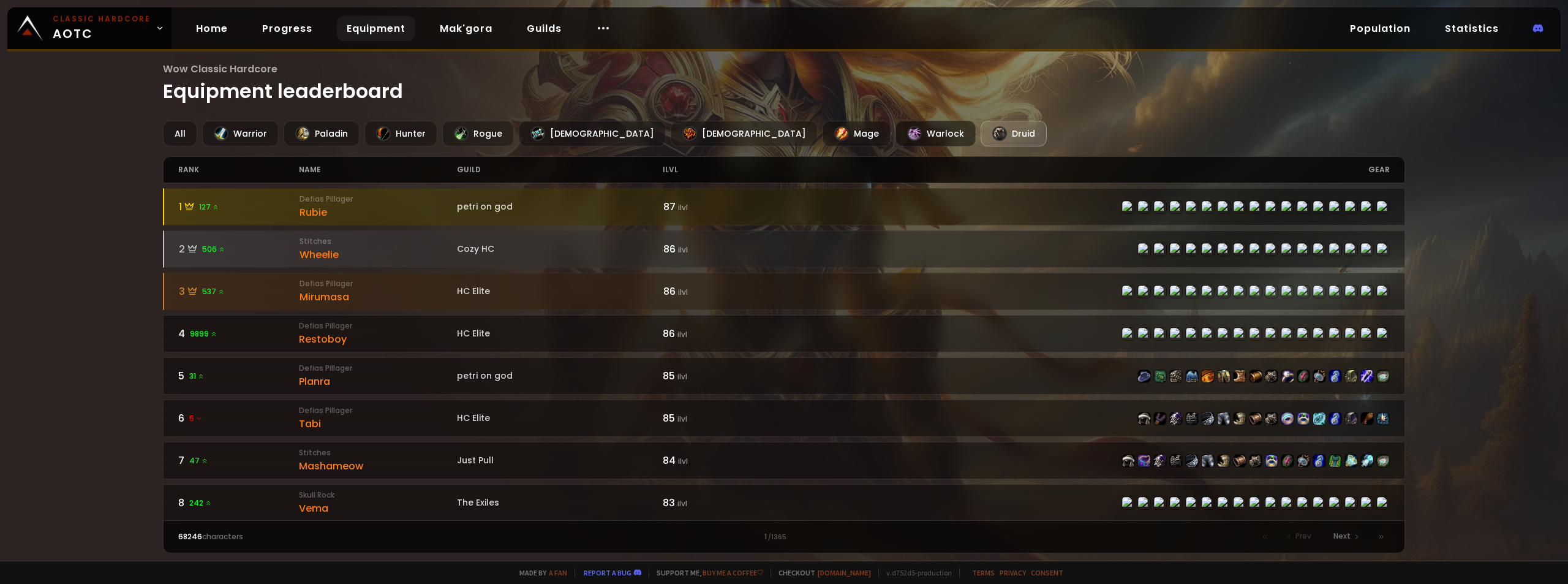
drag, startPoint x: 791, startPoint y: 129, endPoint x: 785, endPoint y: 131, distance: 6.3
click at [895, 129] on div "Warlock" at bounding box center [935, 133] width 80 height 26
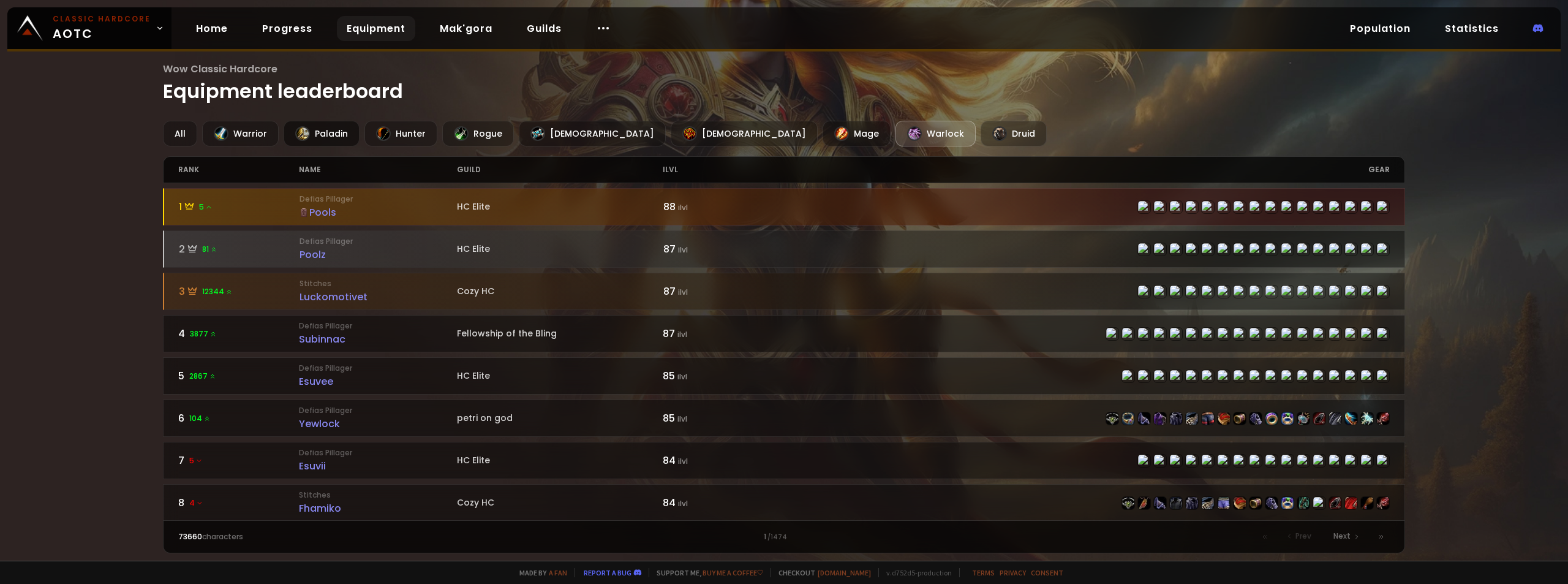
click at [326, 131] on div "Paladin" at bounding box center [321, 133] width 76 height 26
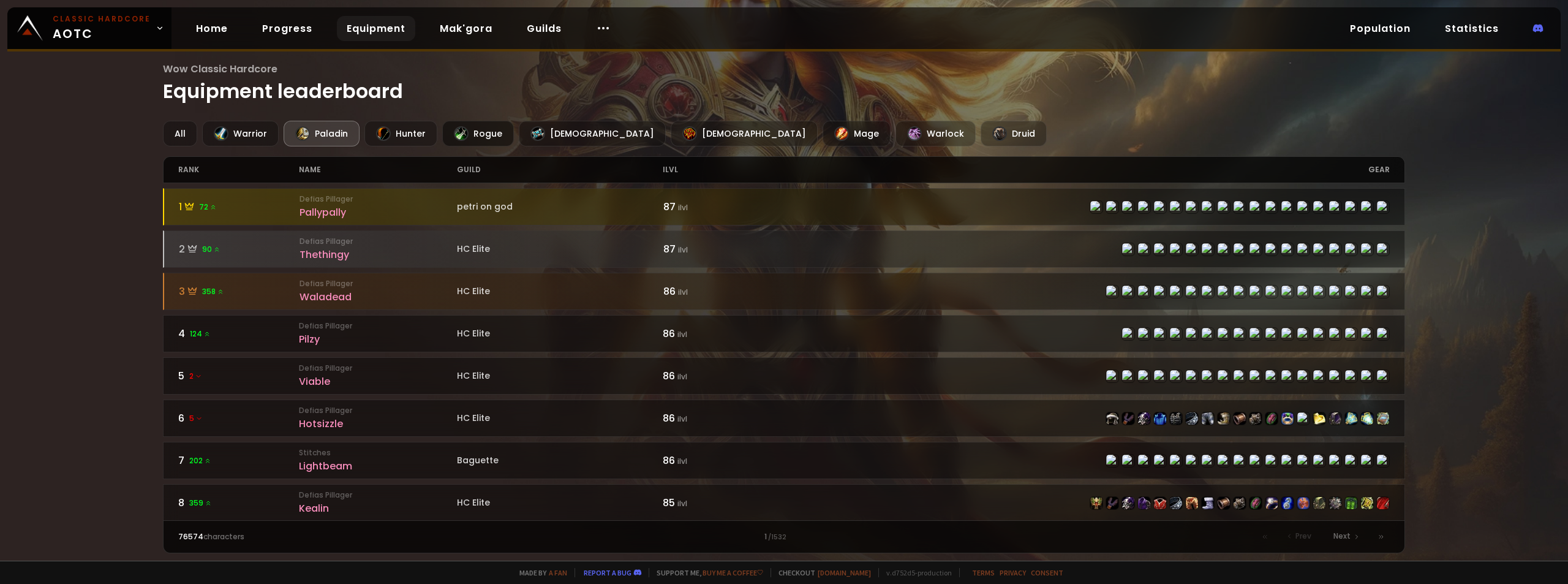
click at [479, 130] on div "Rogue" at bounding box center [478, 133] width 71 height 26
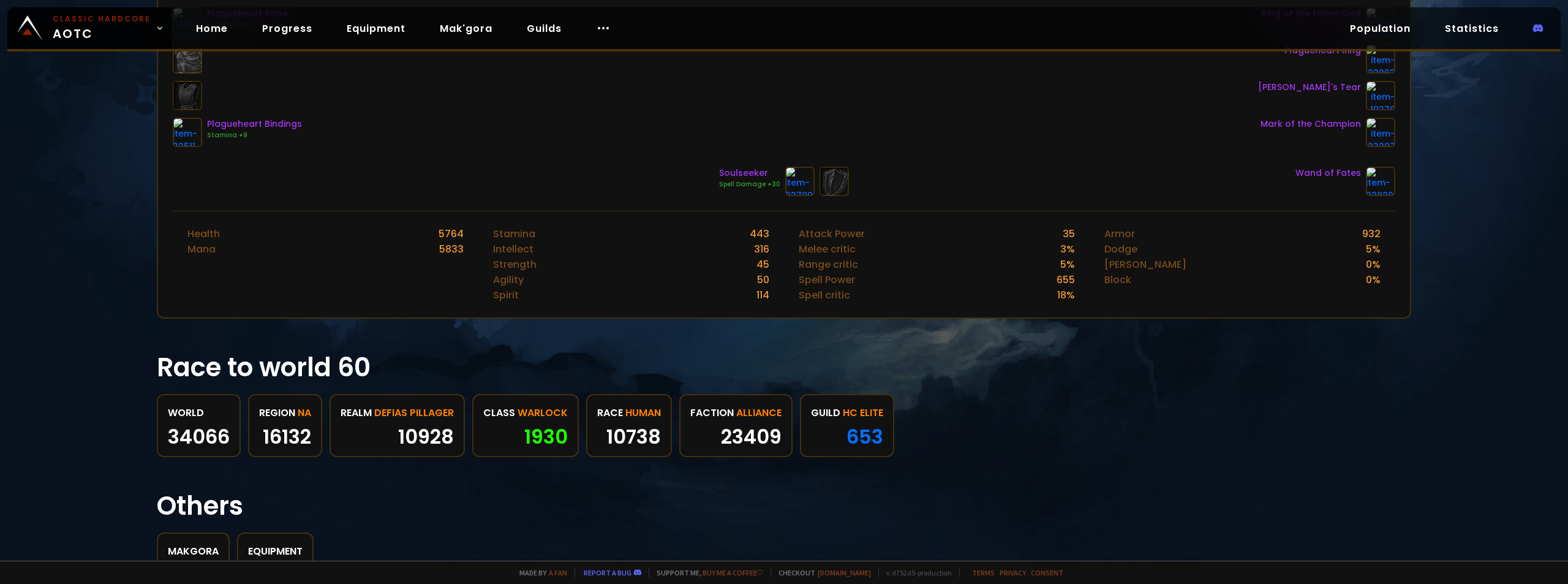
scroll to position [464, 0]
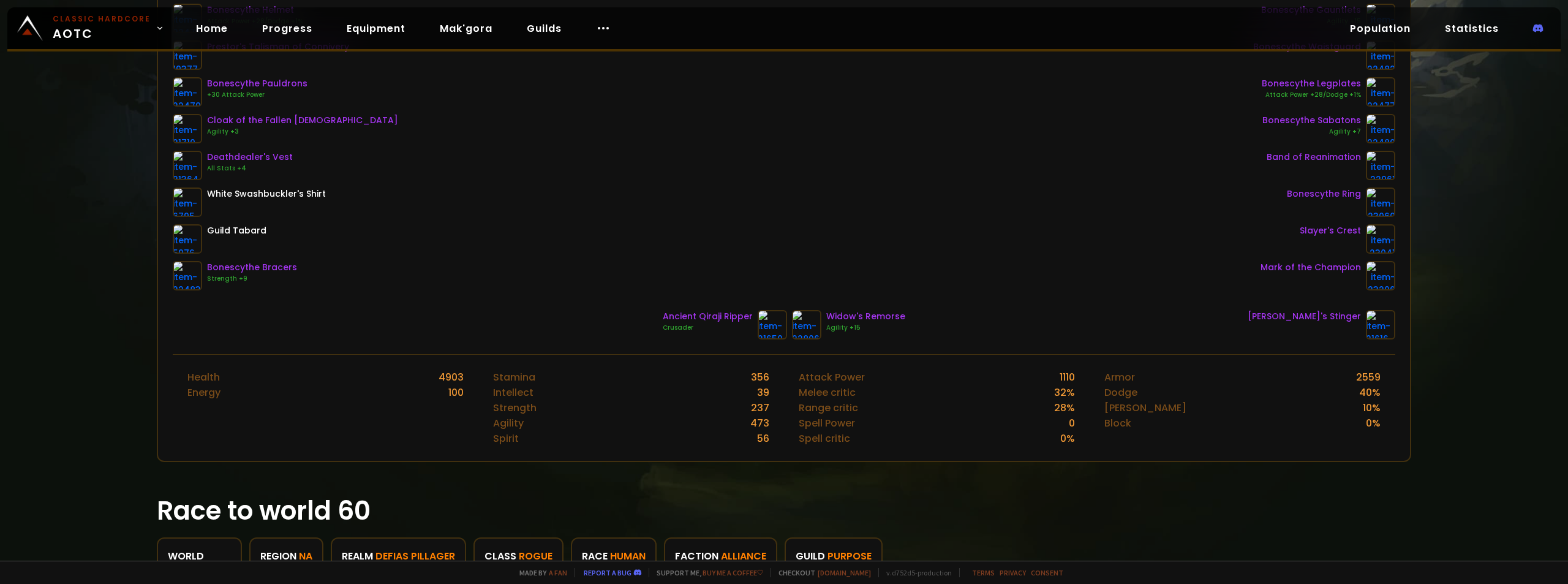
scroll to position [97, 0]
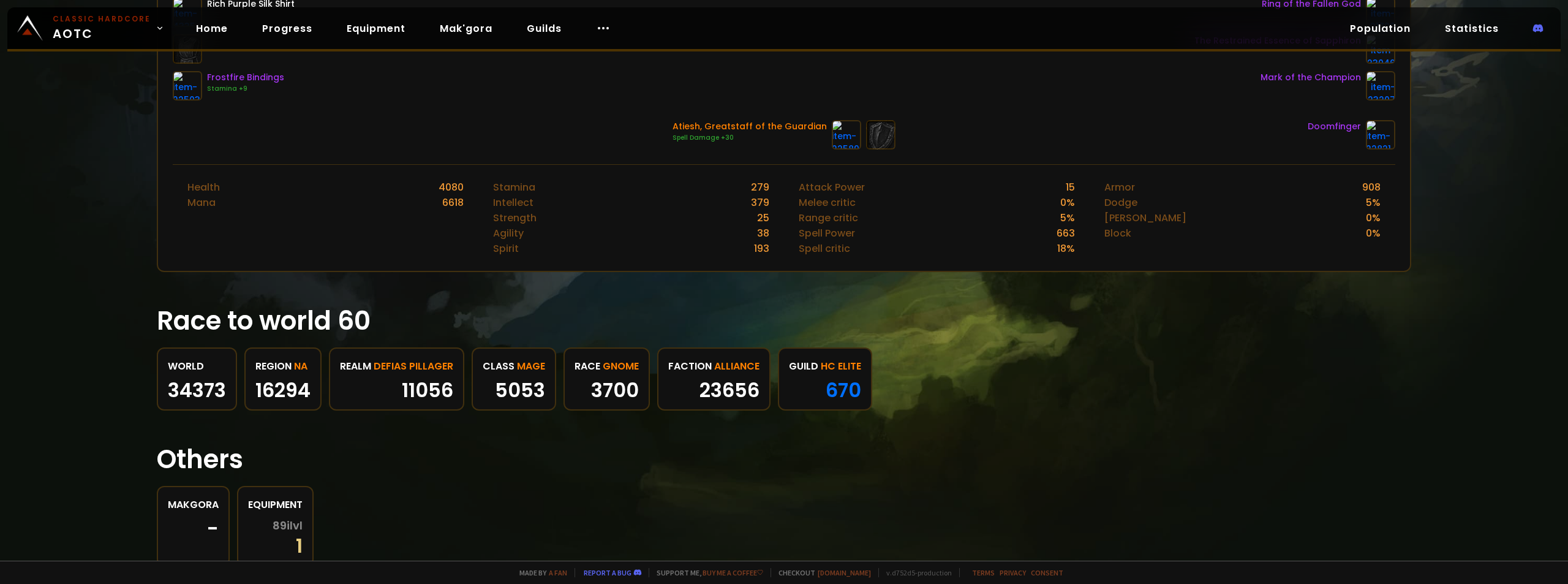
scroll to position [464, 0]
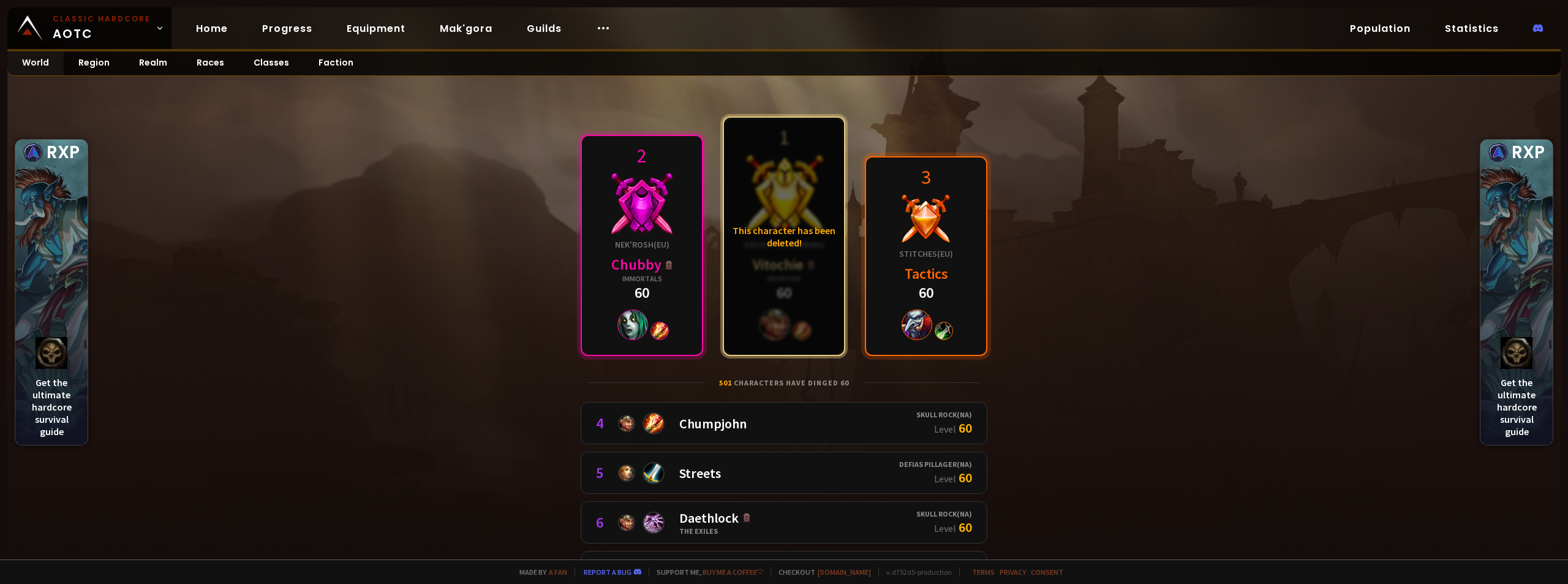
click at [780, 324] on div "This character has been deleted!" at bounding box center [784, 236] width 120 height 237
click at [762, 182] on div "This character has been deleted!" at bounding box center [784, 236] width 120 height 237
click at [778, 258] on div "This character has been deleted!" at bounding box center [784, 236] width 120 height 237
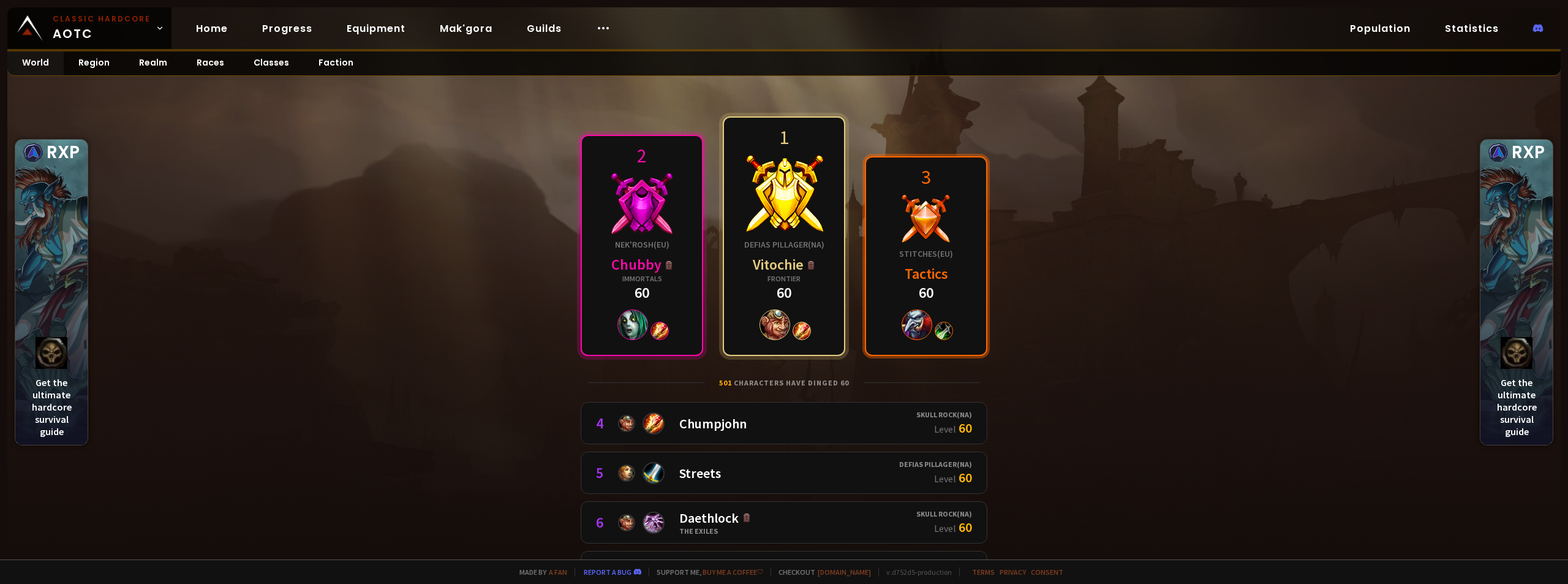
click at [945, 239] on div at bounding box center [926, 218] width 49 height 49
